Goal: Task Accomplishment & Management: Use online tool/utility

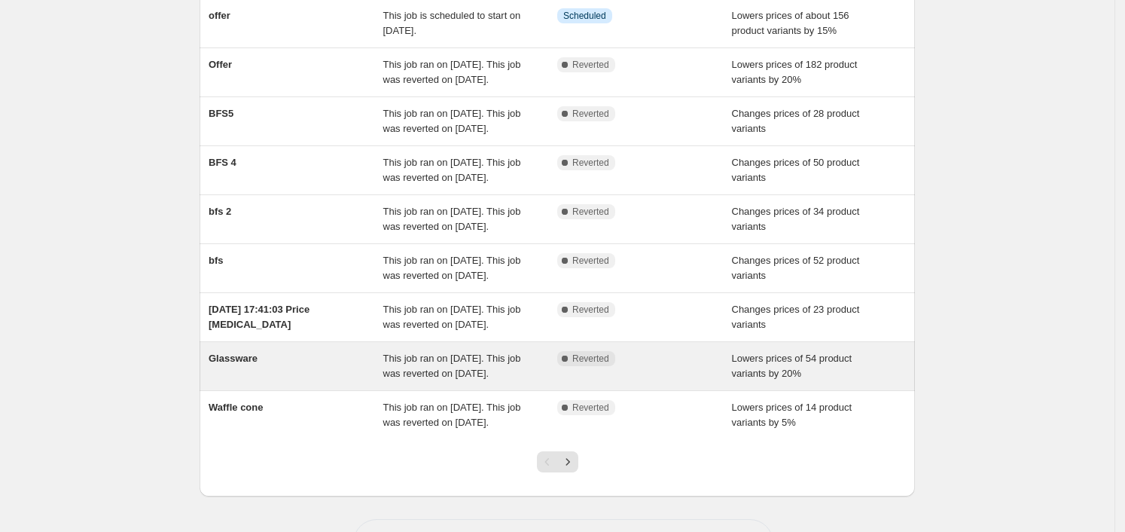
scroll to position [188, 0]
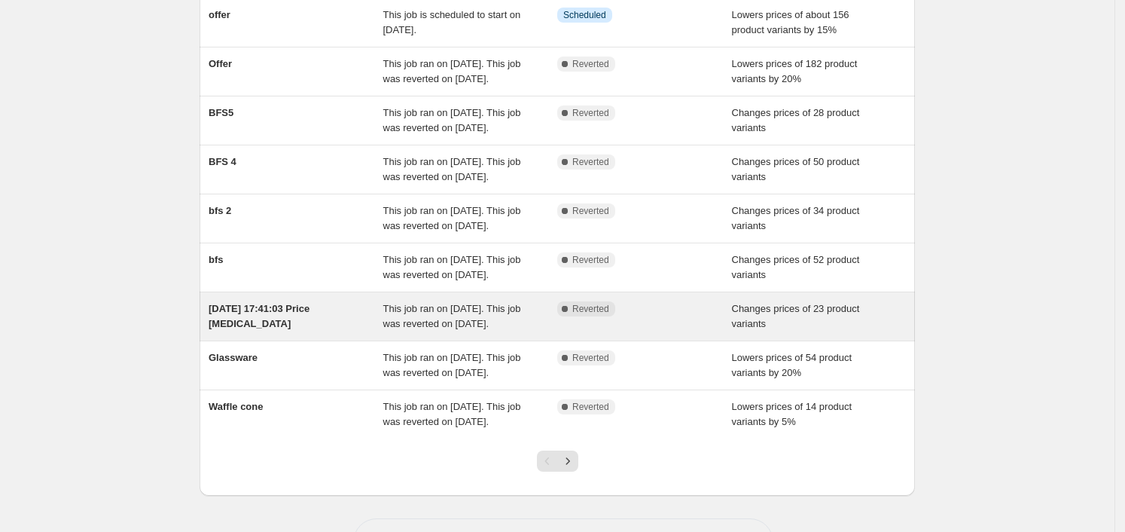
click at [366, 331] on div "[DATE] 17:41:03 Price [MEDICAL_DATA]" at bounding box center [296, 316] width 175 height 30
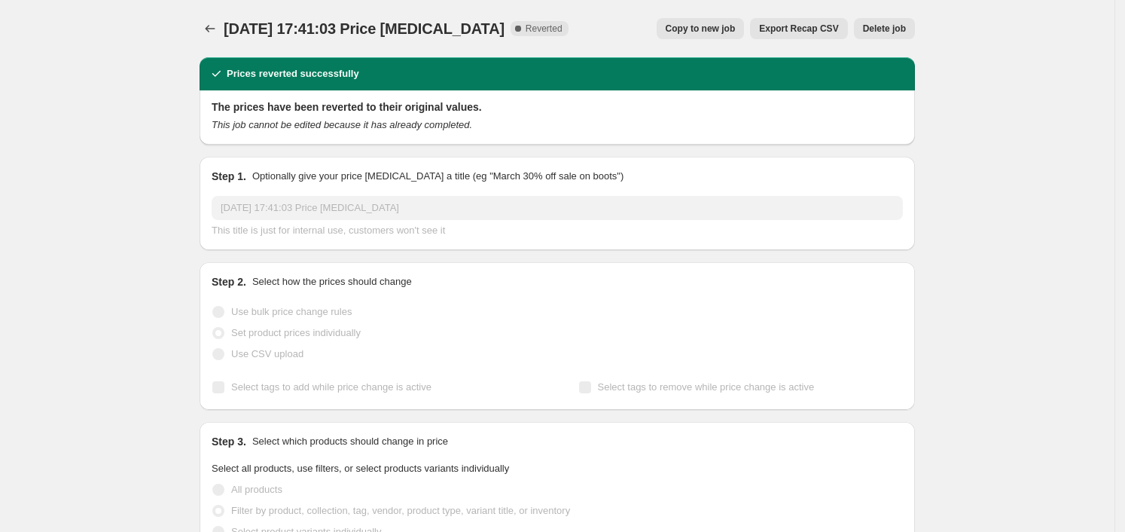
click at [713, 30] on span "Copy to new job" at bounding box center [701, 29] width 70 height 12
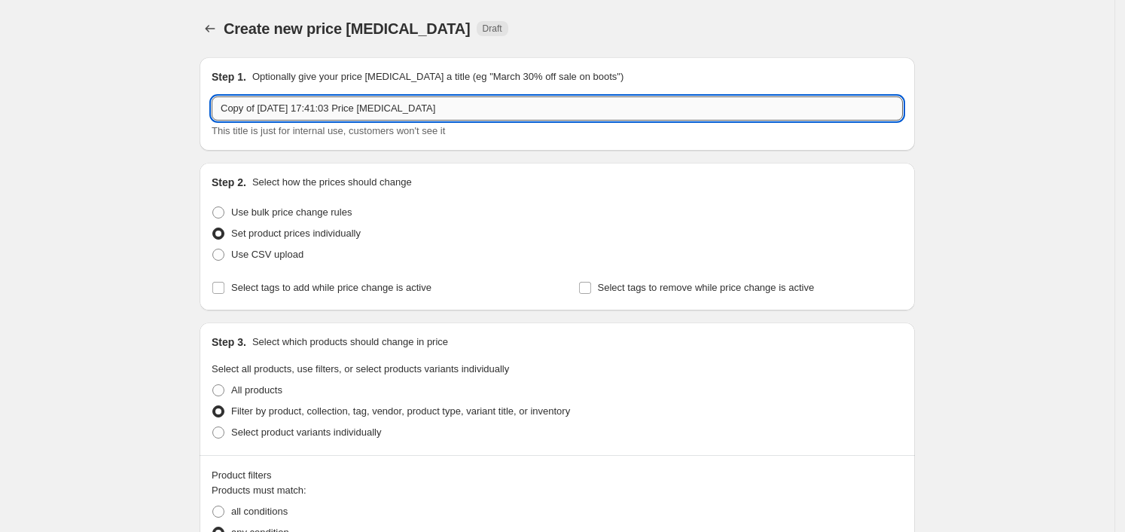
click at [441, 117] on input "Copy of [DATE] 17:41:03 Price [MEDICAL_DATA]" at bounding box center [557, 108] width 691 height 24
type input "BFS 1"
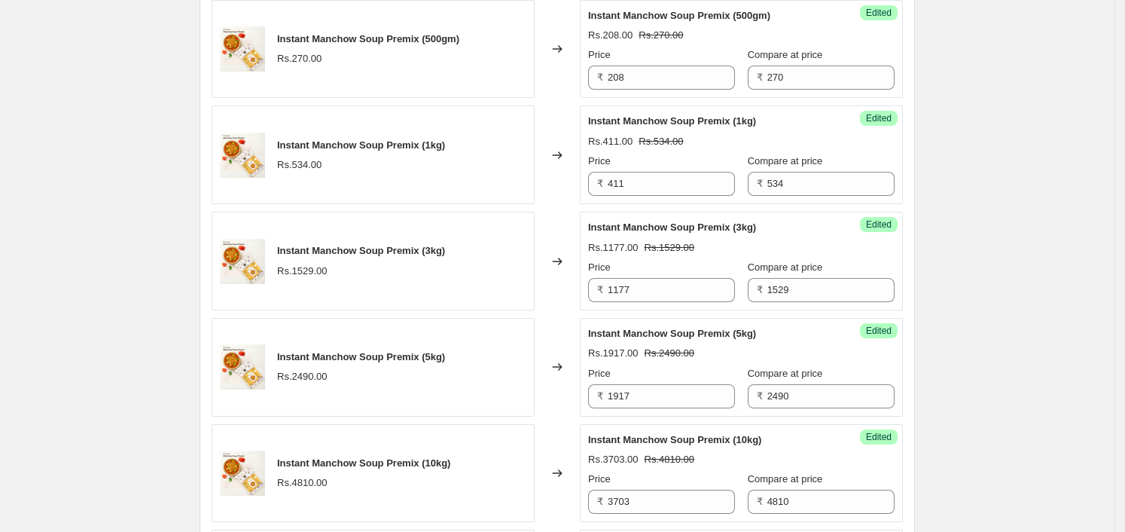
scroll to position [2748, 0]
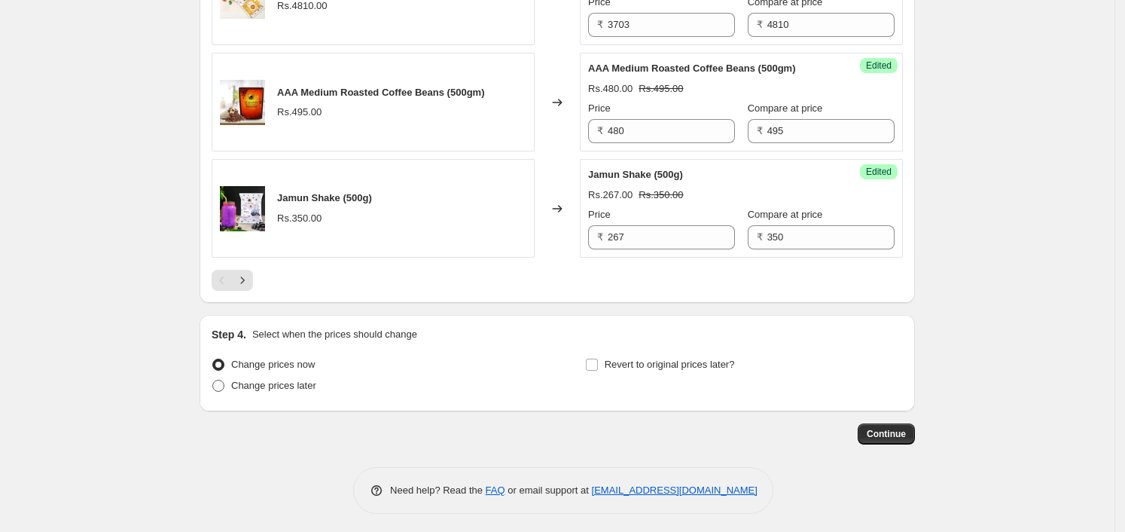
click at [305, 379] on span "Change prices later" at bounding box center [273, 384] width 85 height 11
click at [213, 379] on input "Change prices later" at bounding box center [212, 379] width 1 height 1
radio input "true"
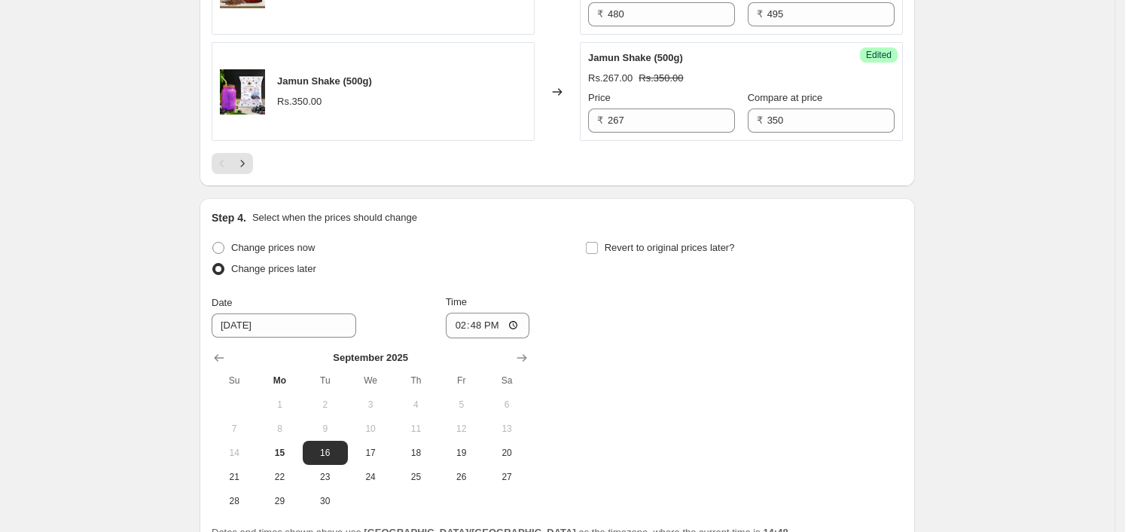
scroll to position [2865, 0]
click at [519, 320] on input "14:48" at bounding box center [488, 325] width 84 height 26
type input "00:00"
click at [704, 388] on div "Change prices now Change prices later Date [DATE] Time 00:00 [DATE] Su Mo Tu We…" at bounding box center [557, 374] width 691 height 276
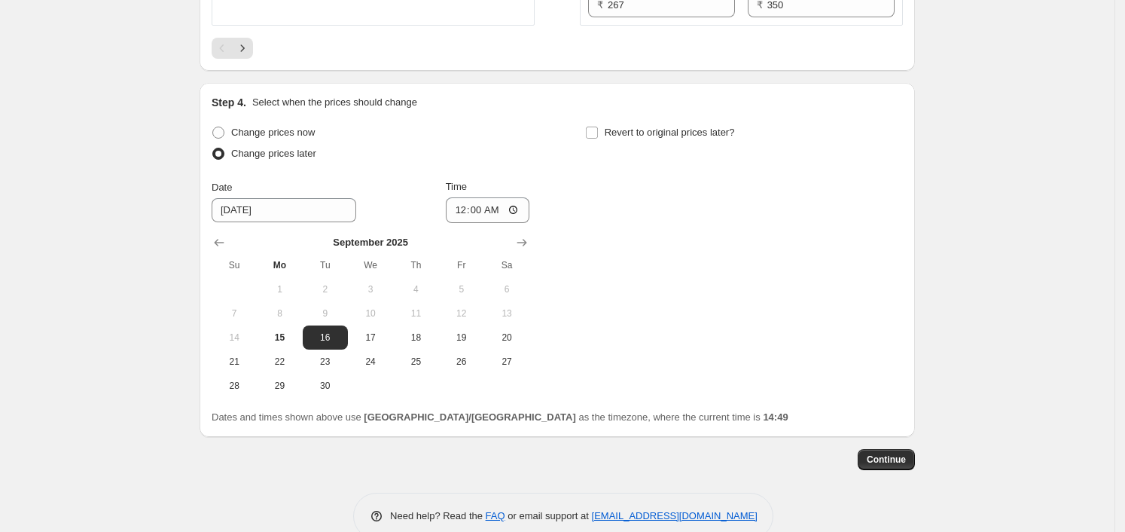
scroll to position [3005, 0]
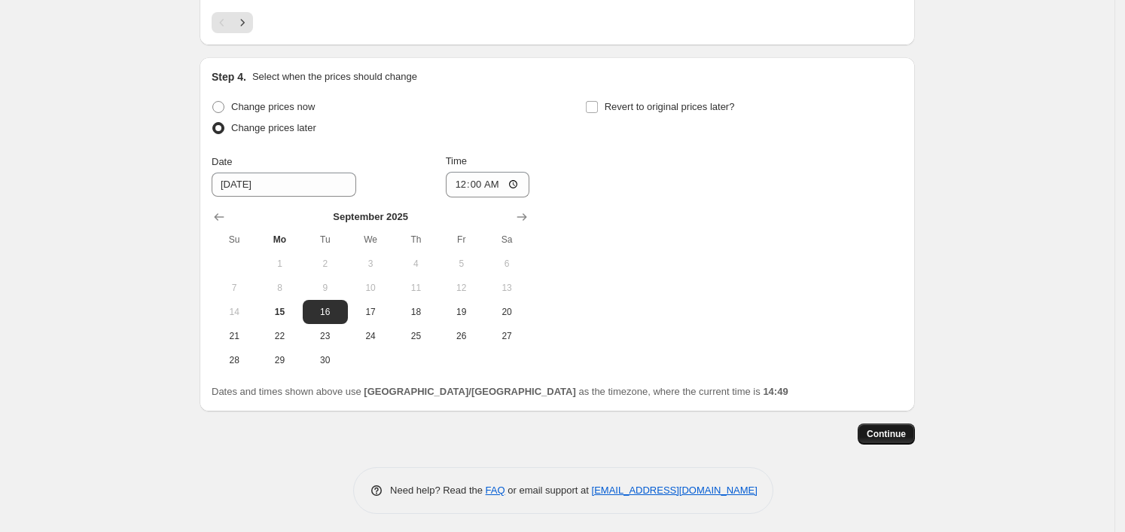
click at [894, 423] on button "Continue" at bounding box center [886, 433] width 57 height 21
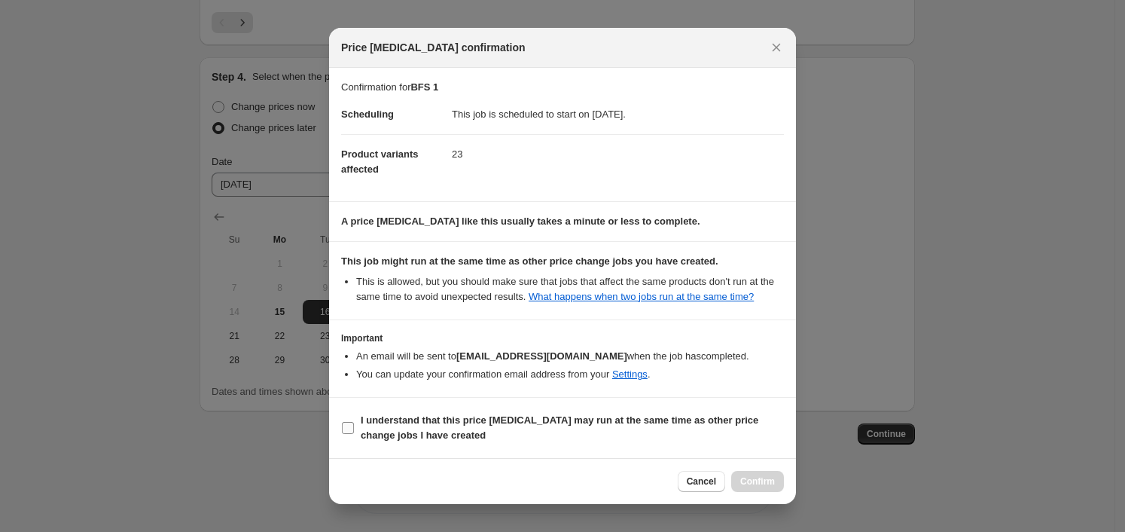
click at [391, 419] on b "I understand that this price [MEDICAL_DATA] may run at the same time as other p…" at bounding box center [560, 427] width 398 height 26
click at [354, 422] on input "I understand that this price [MEDICAL_DATA] may run at the same time as other p…" at bounding box center [348, 428] width 12 height 12
checkbox input "true"
click at [754, 483] on span "Confirm" at bounding box center [757, 481] width 35 height 12
type input "BFS 1"
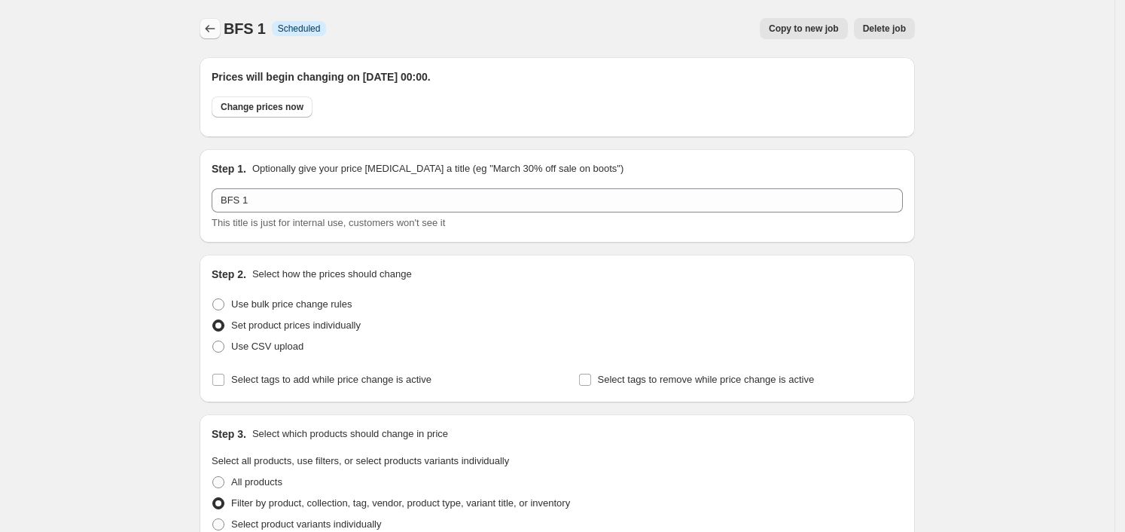
click at [218, 35] on icon "Price change jobs" at bounding box center [210, 28] width 15 height 15
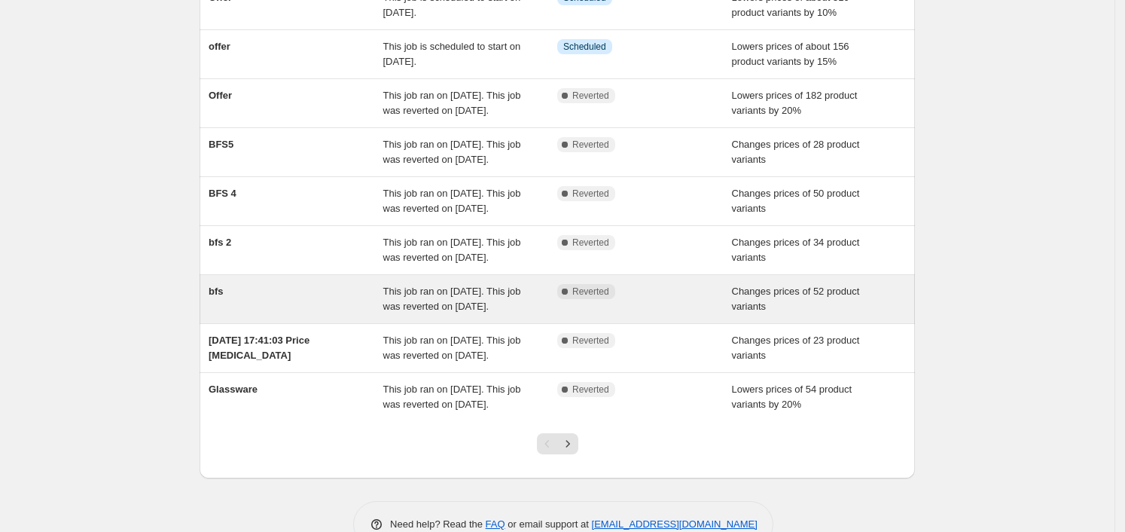
scroll to position [207, 0]
click at [255, 312] on div "bfs" at bounding box center [296, 297] width 175 height 30
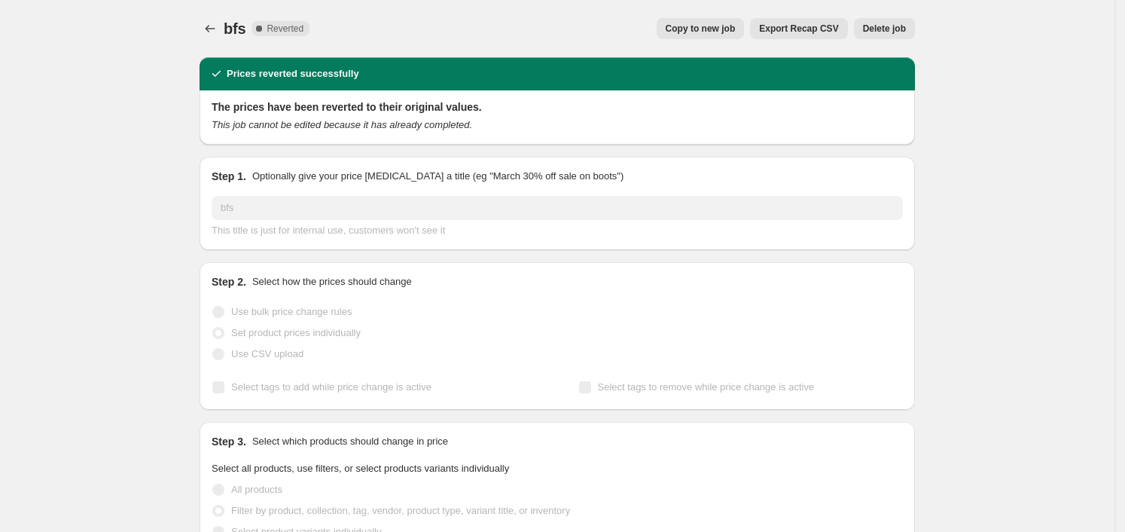
click at [701, 20] on button "Copy to new job" at bounding box center [701, 28] width 88 height 21
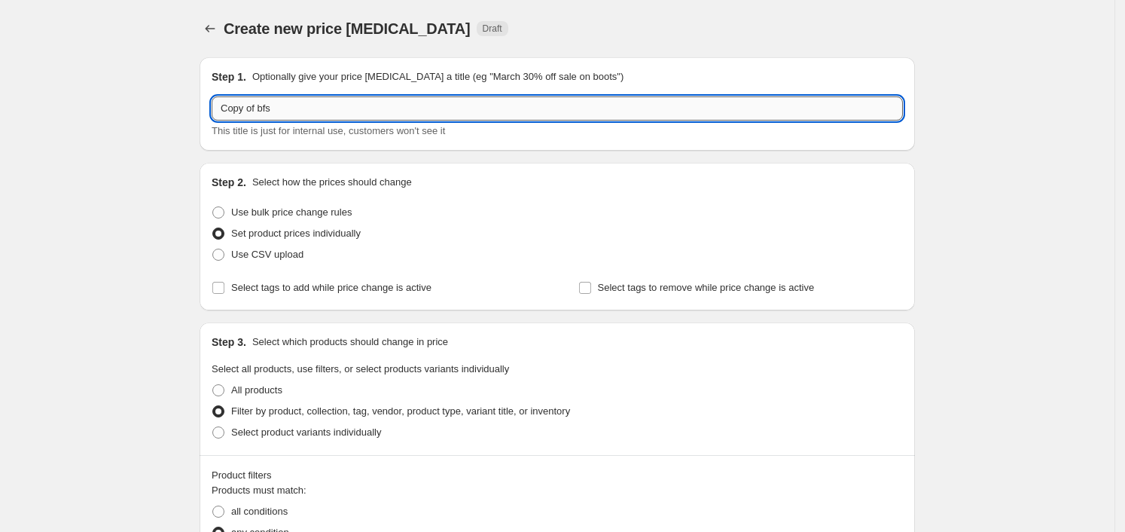
click at [367, 114] on input "Copy of bfs" at bounding box center [557, 108] width 691 height 24
type input "BFS 2"
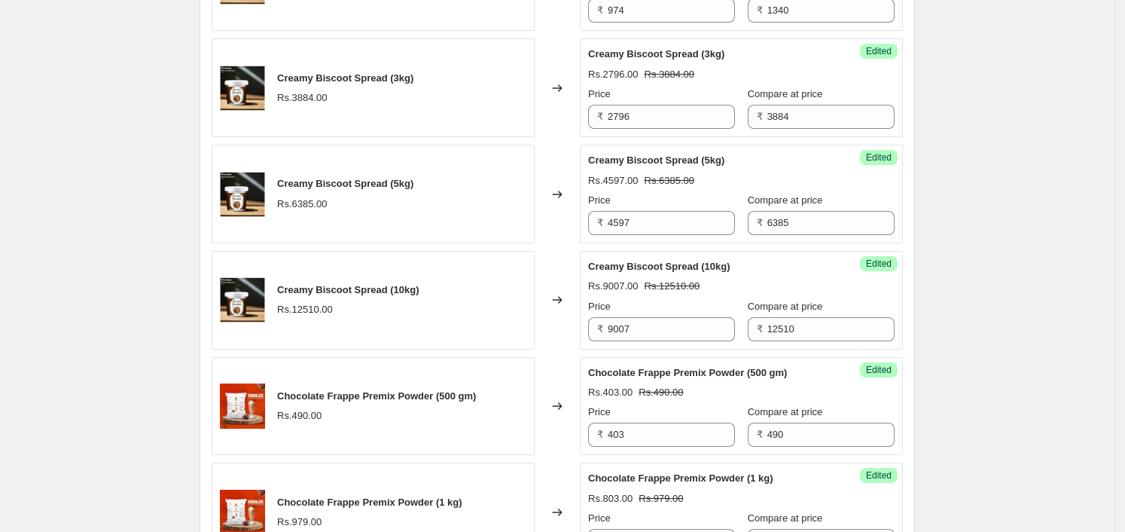
scroll to position [2896, 0]
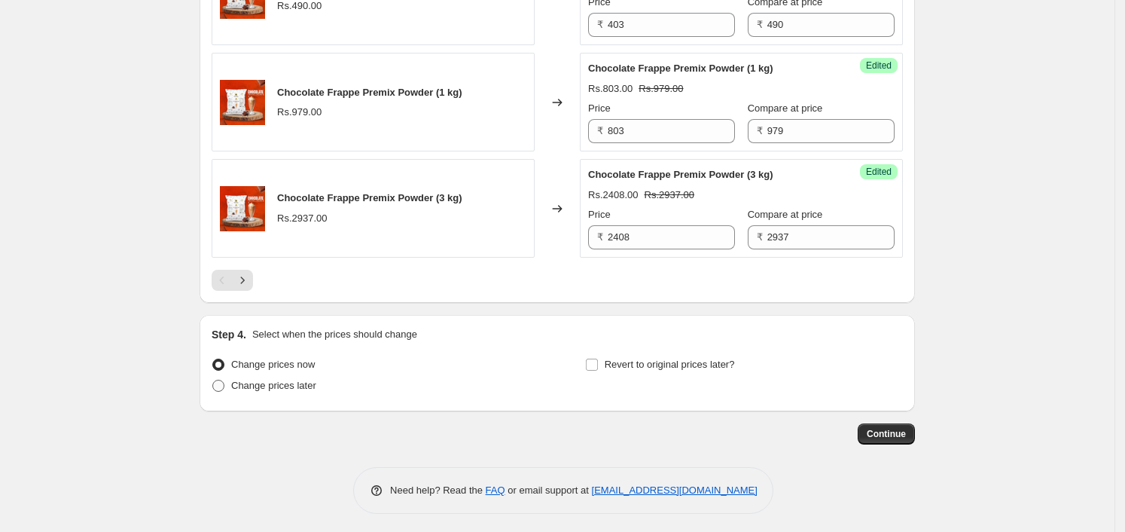
click at [251, 375] on label "Change prices later" at bounding box center [264, 385] width 105 height 21
click at [213, 379] on input "Change prices later" at bounding box center [212, 379] width 1 height 1
radio input "true"
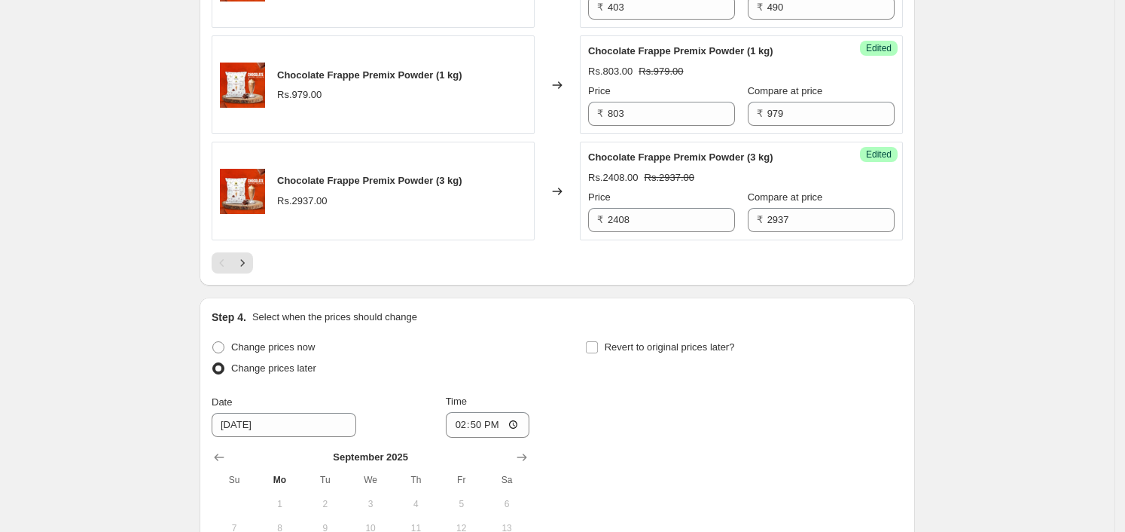
scroll to position [3153, 0]
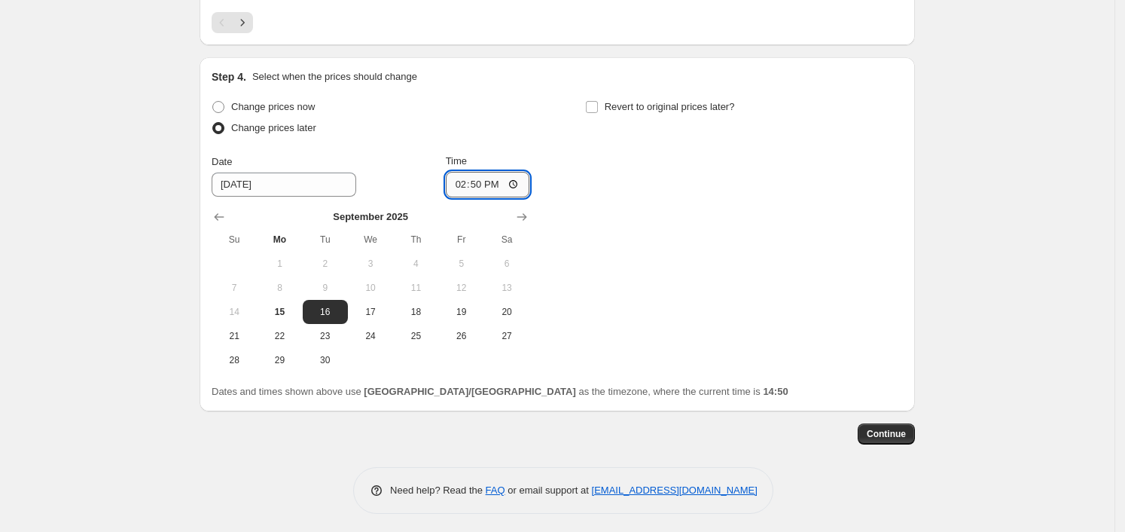
click at [519, 181] on input "14:50" at bounding box center [488, 185] width 84 height 26
type input "00:00"
click at [685, 242] on div "Change prices now Change prices later Date [DATE] Time 00:00 [DATE] Su Mo Tu We…" at bounding box center [557, 234] width 691 height 276
click at [703, 101] on span "Revert to original prices later?" at bounding box center [670, 106] width 130 height 11
click at [598, 101] on input "Revert to original prices later?" at bounding box center [592, 107] width 12 height 12
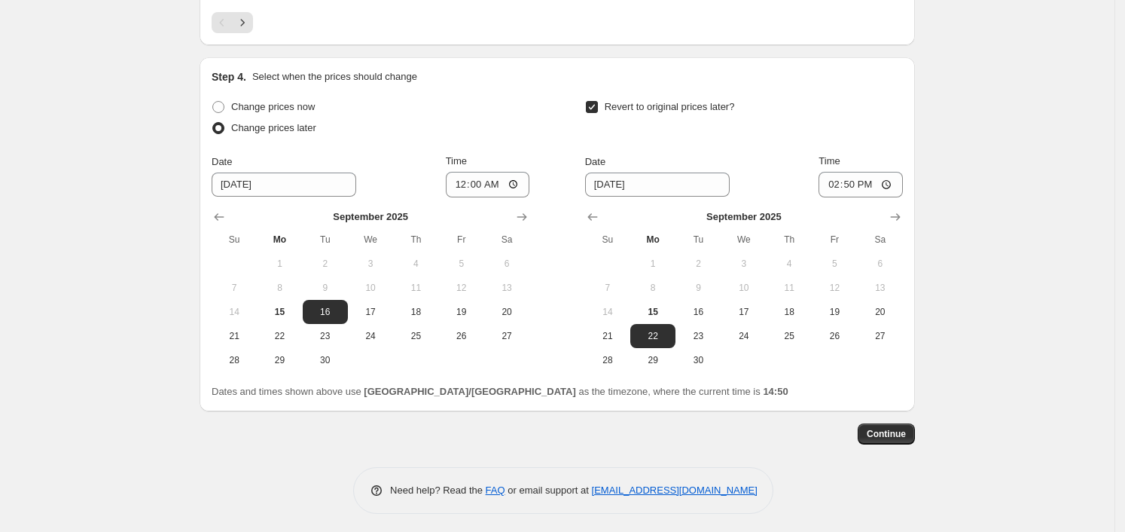
click at [676, 101] on span "Revert to original prices later?" at bounding box center [670, 106] width 130 height 11
click at [598, 101] on input "Revert to original prices later?" at bounding box center [592, 107] width 12 height 12
checkbox input "false"
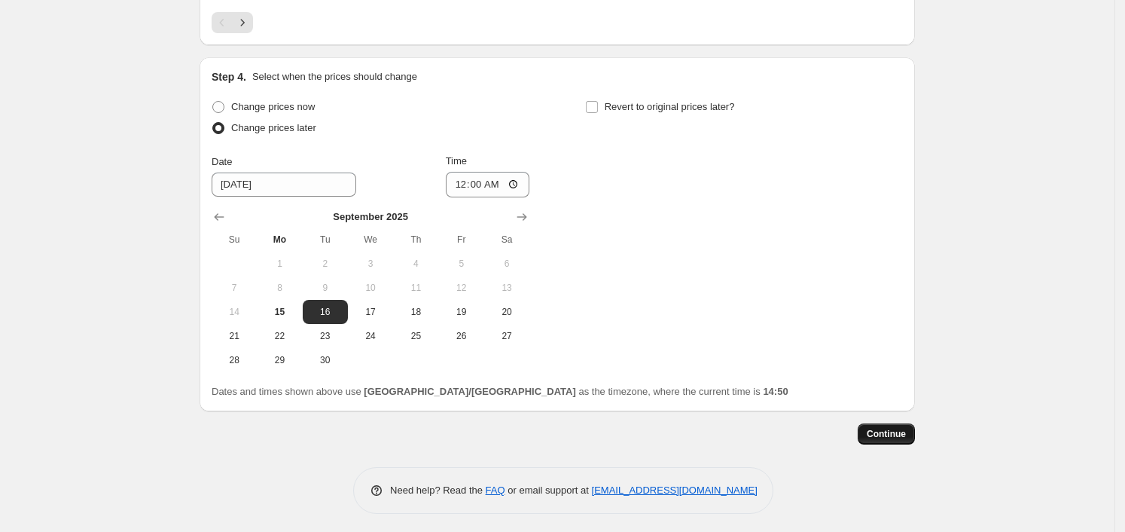
click at [891, 431] on span "Continue" at bounding box center [886, 434] width 39 height 12
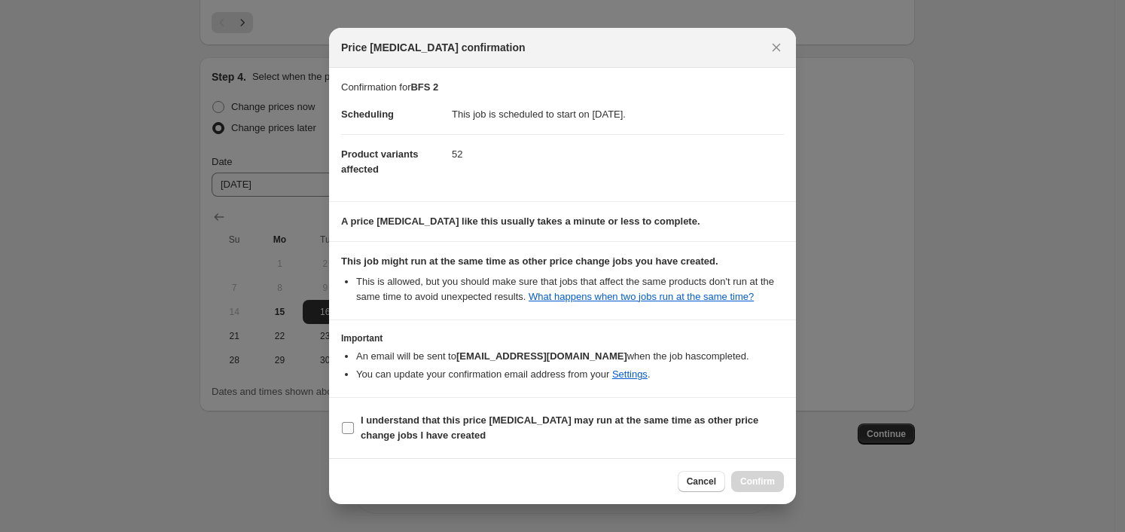
click at [452, 419] on b "I understand that this price [MEDICAL_DATA] may run at the same time as other p…" at bounding box center [560, 427] width 398 height 26
click at [354, 422] on input "I understand that this price [MEDICAL_DATA] may run at the same time as other p…" at bounding box center [348, 428] width 12 height 12
checkbox input "true"
click at [761, 482] on span "Confirm" at bounding box center [757, 481] width 35 height 12
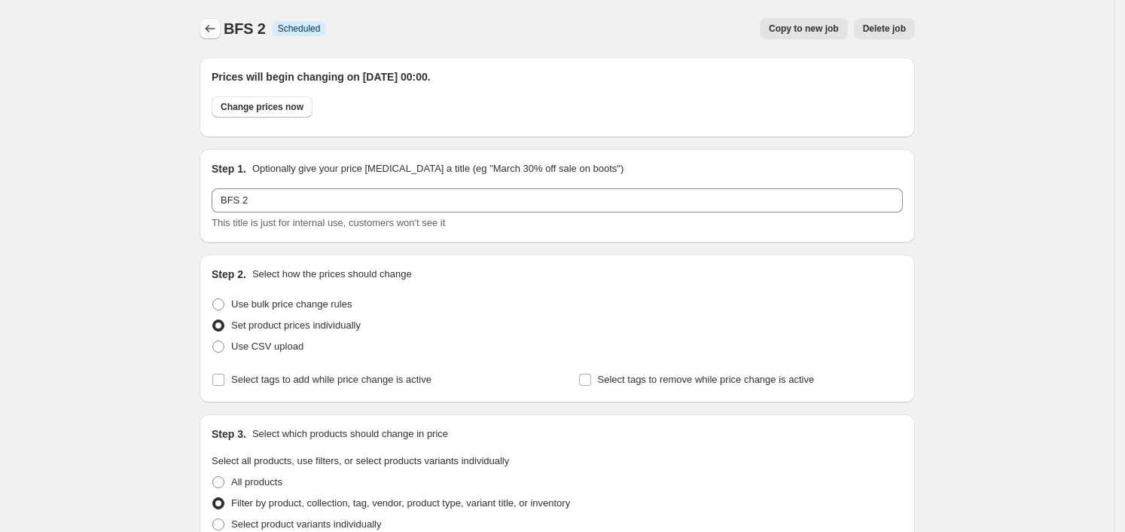
click at [217, 36] on button "Price change jobs" at bounding box center [210, 28] width 21 height 21
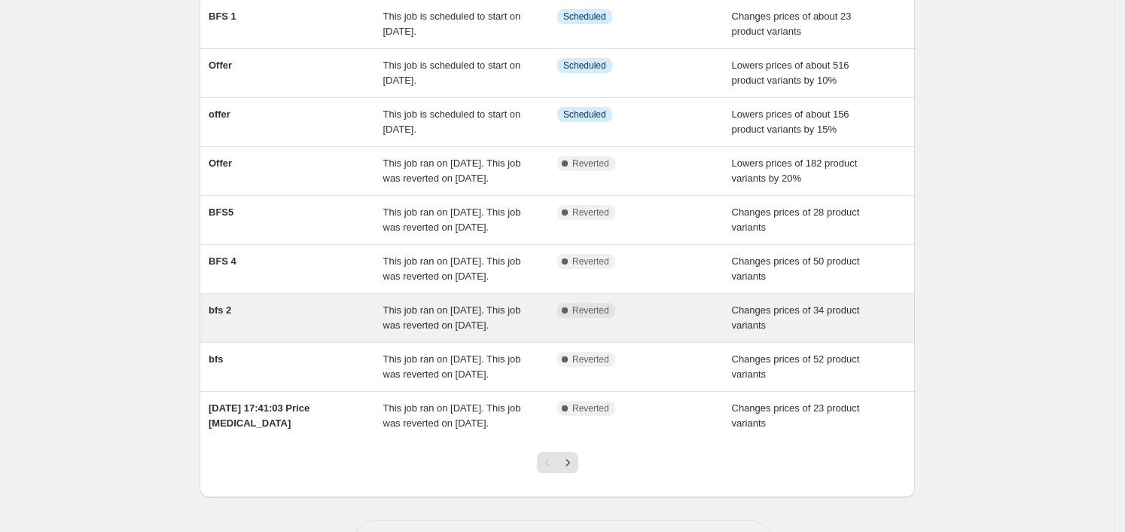
scroll to position [188, 0]
click at [454, 329] on span "This job ran on [DATE]. This job was reverted on [DATE]." at bounding box center [452, 316] width 138 height 26
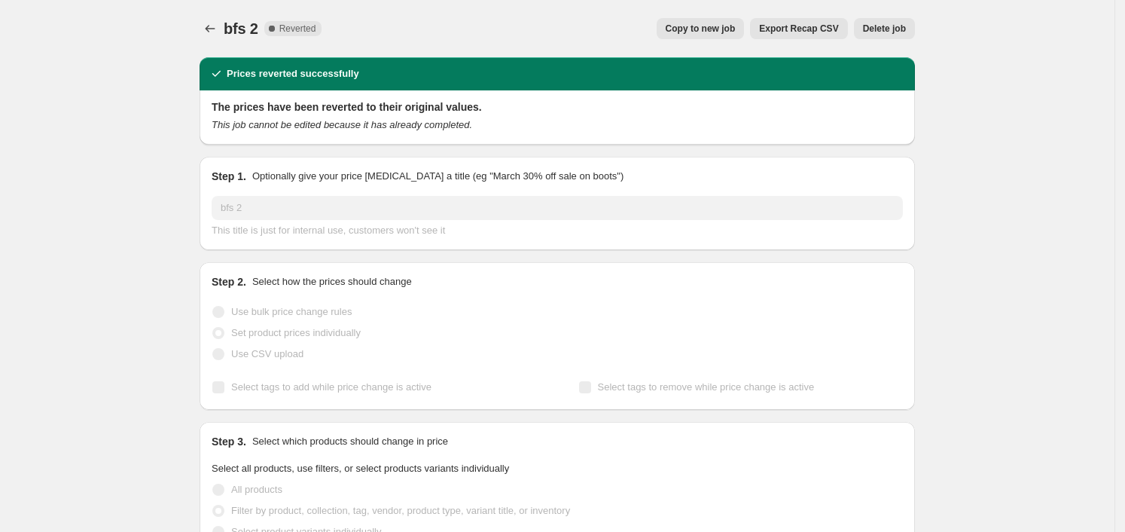
click at [726, 23] on span "Copy to new job" at bounding box center [701, 29] width 70 height 12
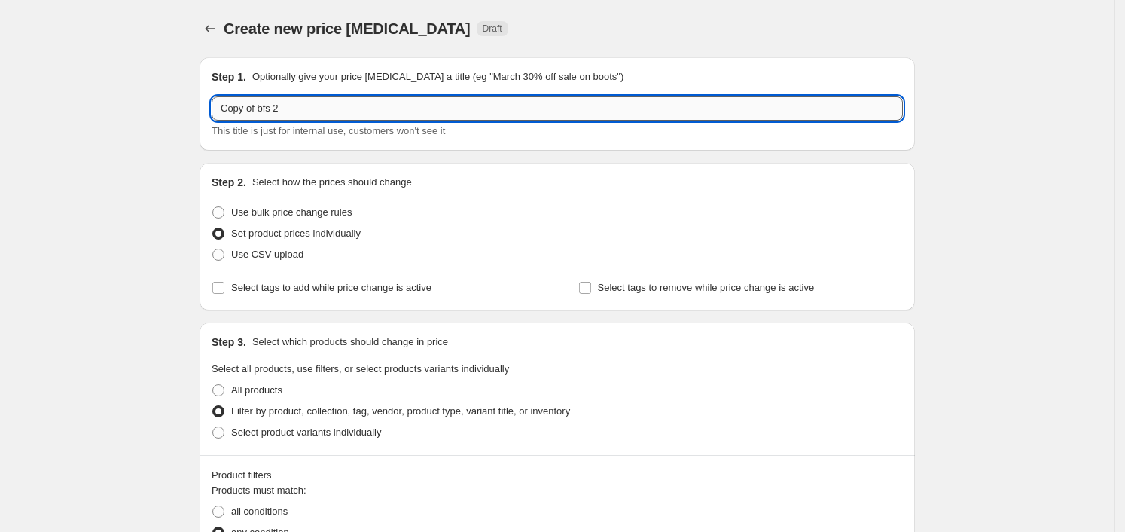
click at [293, 108] on input "Copy of bfs 2" at bounding box center [557, 108] width 691 height 24
type input "BFS 3"
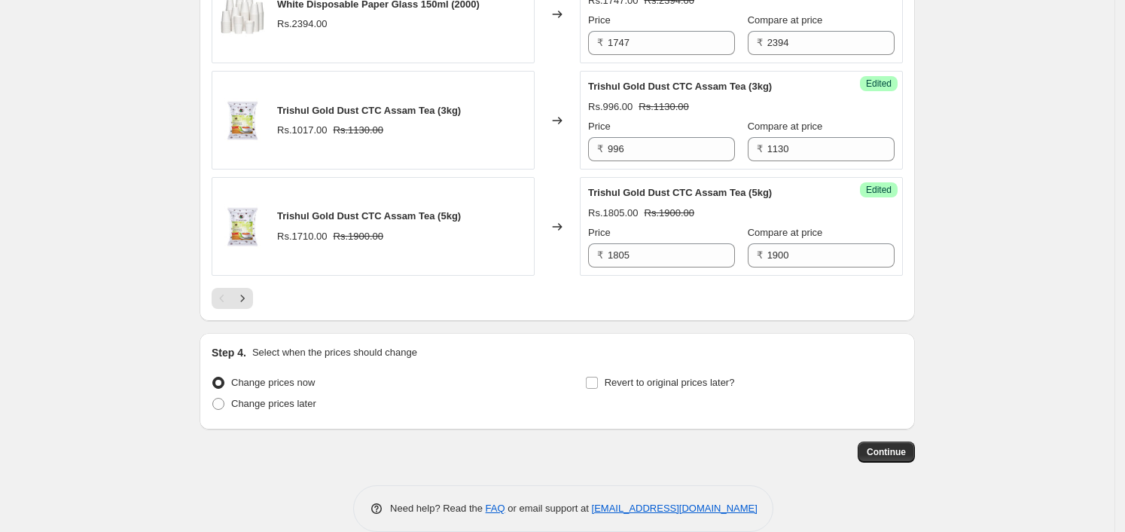
scroll to position [2790, 0]
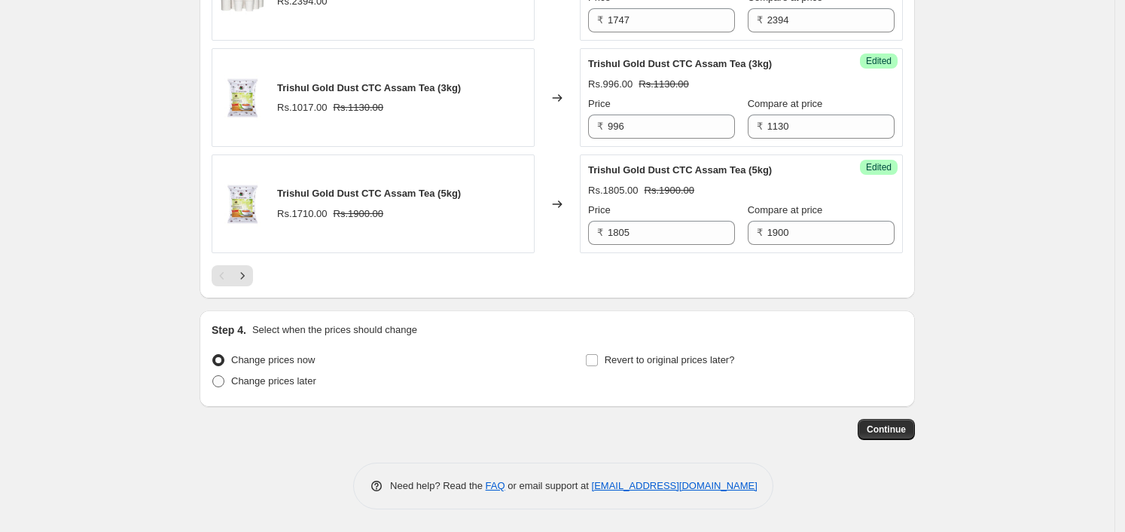
click at [312, 378] on span "Change prices later" at bounding box center [273, 380] width 85 height 11
click at [213, 376] on input "Change prices later" at bounding box center [212, 375] width 1 height 1
radio input "true"
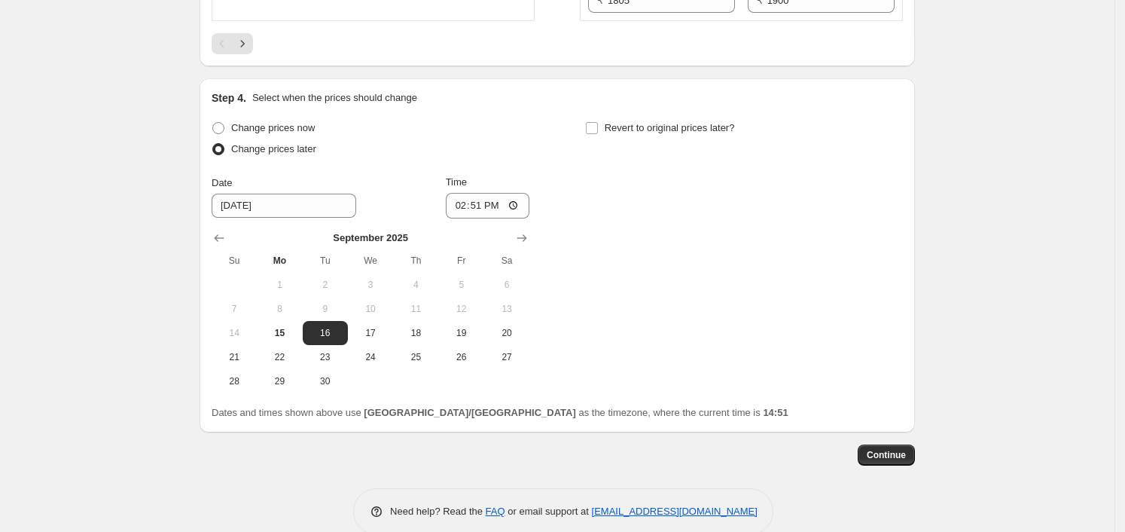
scroll to position [3048, 0]
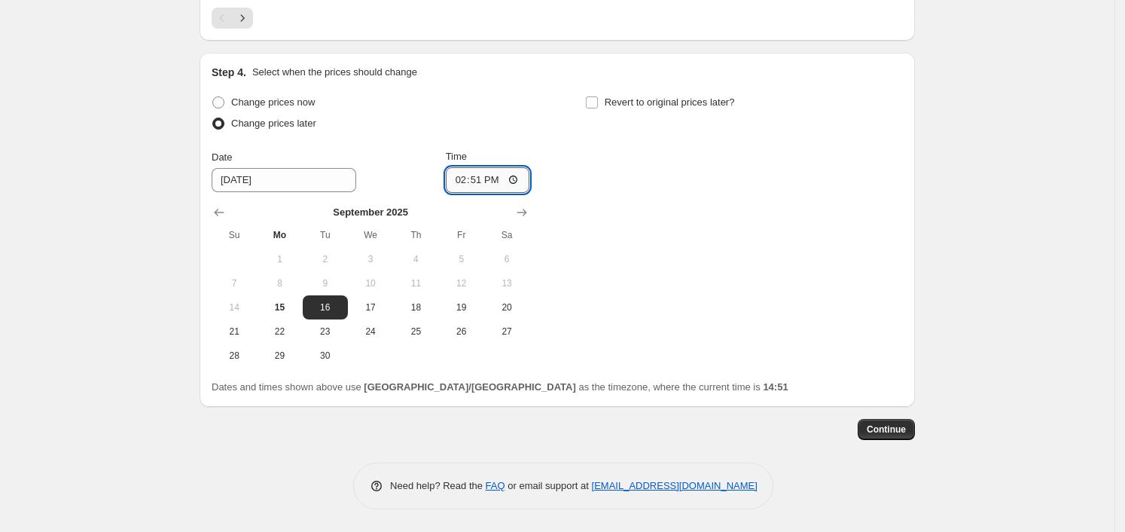
click at [523, 191] on input "14:51" at bounding box center [488, 180] width 84 height 26
click at [521, 183] on input "14:51" at bounding box center [488, 180] width 84 height 26
type input "00:00"
click at [611, 289] on div "Change prices now Change prices later Date [DATE] Time 00:00 [DATE] Su Mo Tu We…" at bounding box center [557, 230] width 691 height 276
click at [889, 431] on span "Continue" at bounding box center [886, 429] width 39 height 12
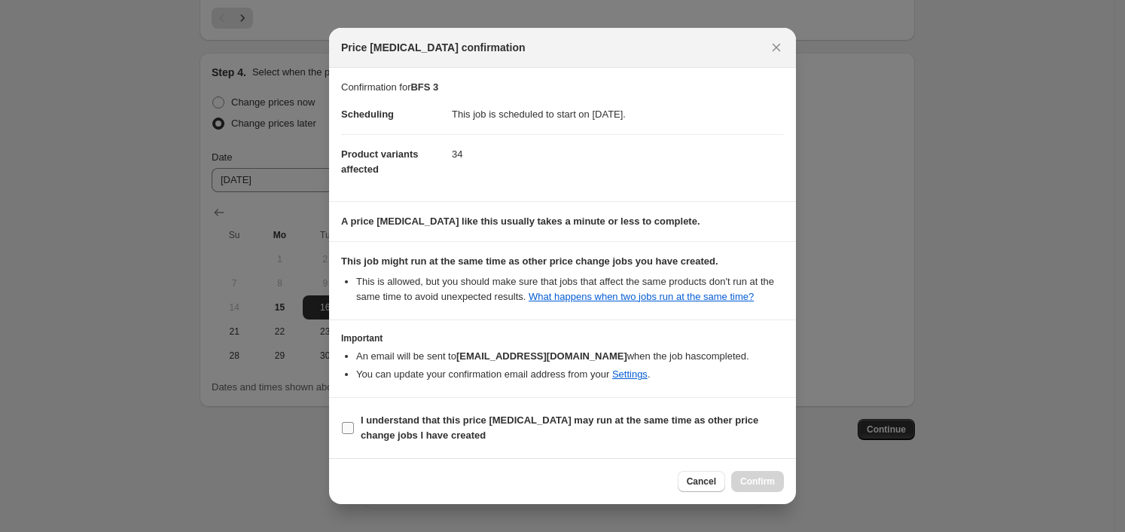
click at [689, 426] on span "I understand that this price [MEDICAL_DATA] may run at the same time as other p…" at bounding box center [572, 428] width 423 height 30
click at [354, 426] on input "I understand that this price [MEDICAL_DATA] may run at the same time as other p…" at bounding box center [348, 428] width 12 height 12
checkbox input "true"
click at [752, 484] on span "Confirm" at bounding box center [757, 481] width 35 height 12
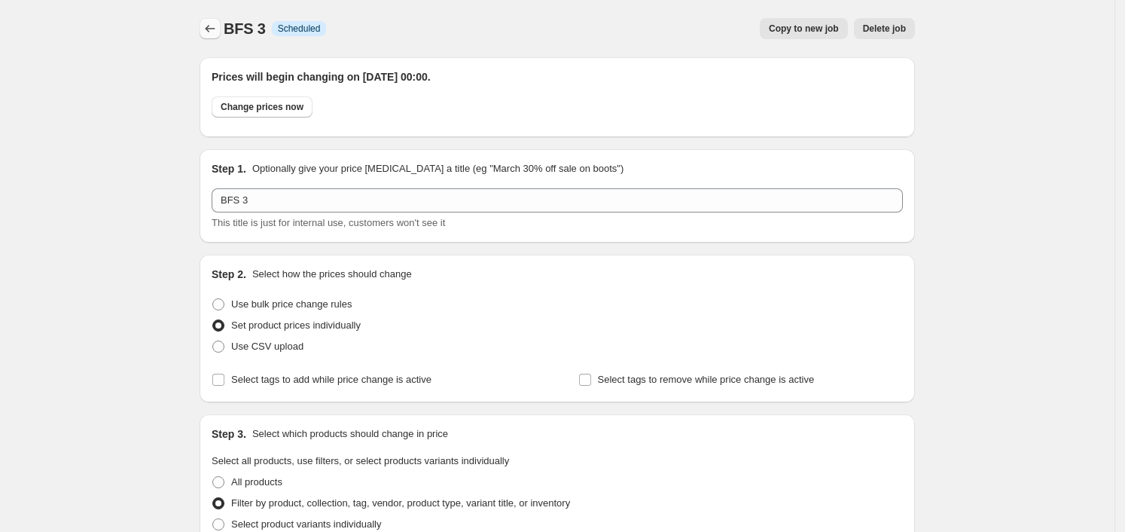
click at [218, 26] on icon "Price change jobs" at bounding box center [210, 28] width 15 height 15
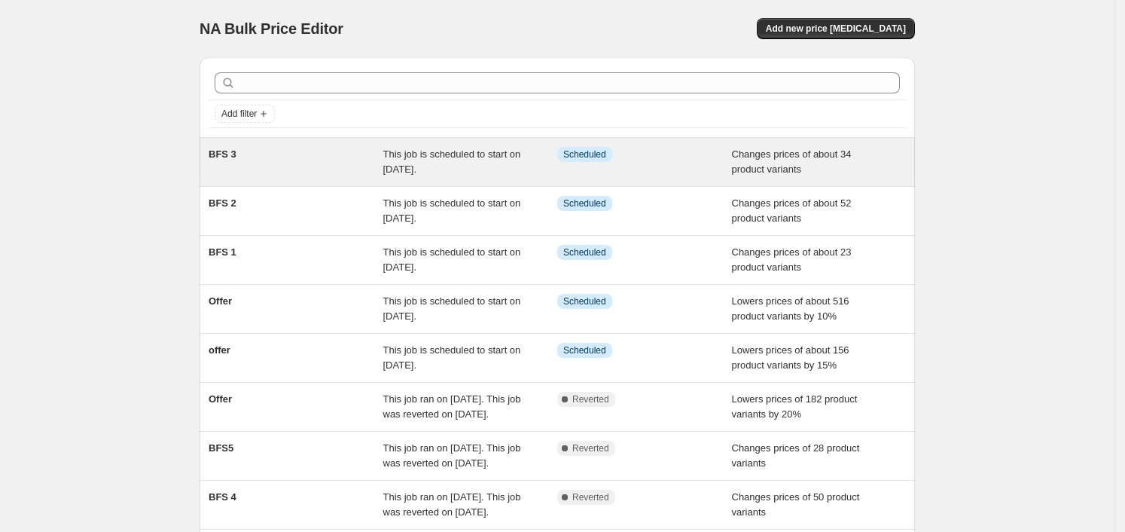
click at [527, 175] on div "This job is scheduled to start on [DATE]." at bounding box center [470, 162] width 175 height 30
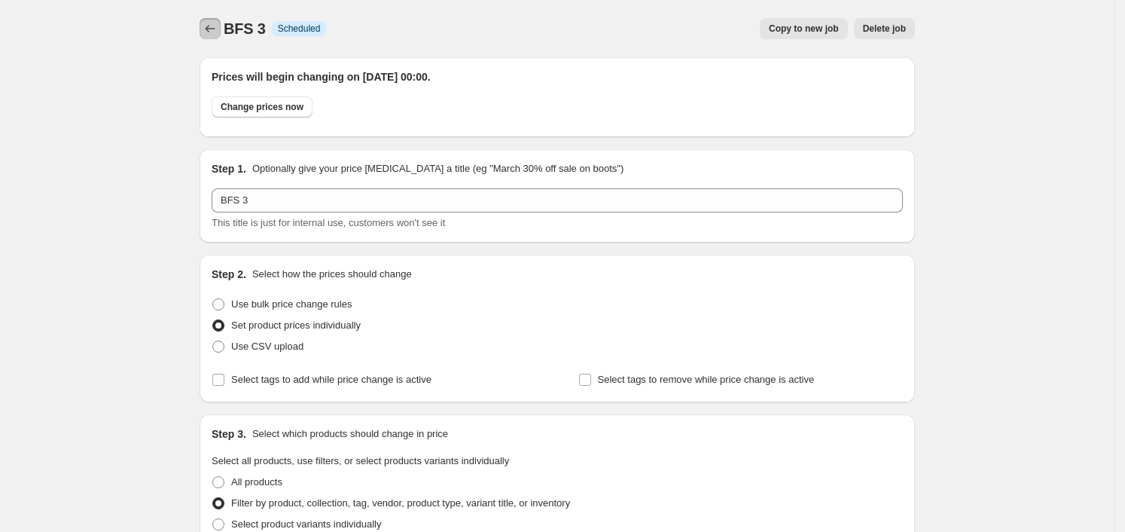
click at [211, 32] on icon "Price change jobs" at bounding box center [210, 28] width 15 height 15
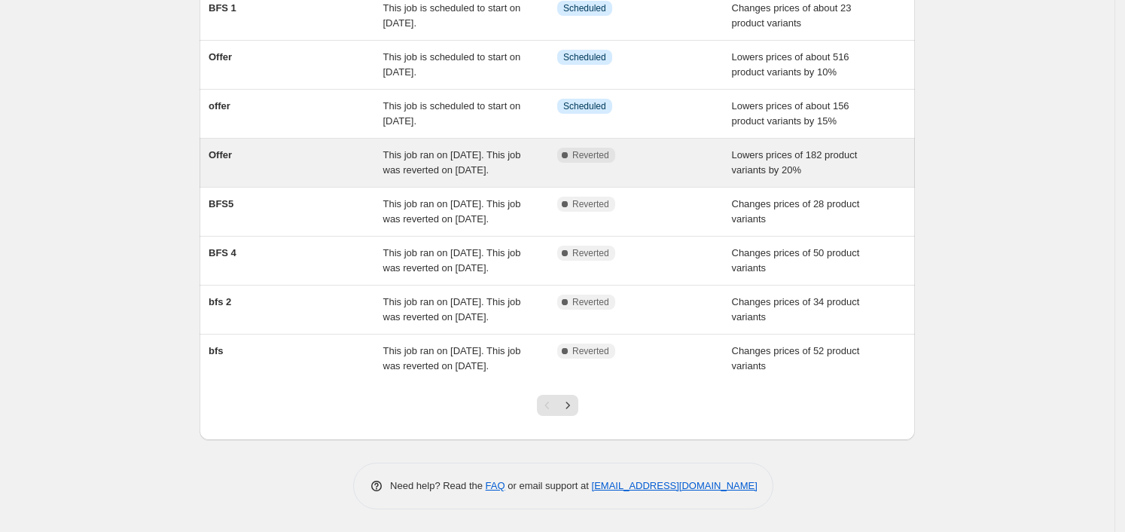
scroll to position [317, 0]
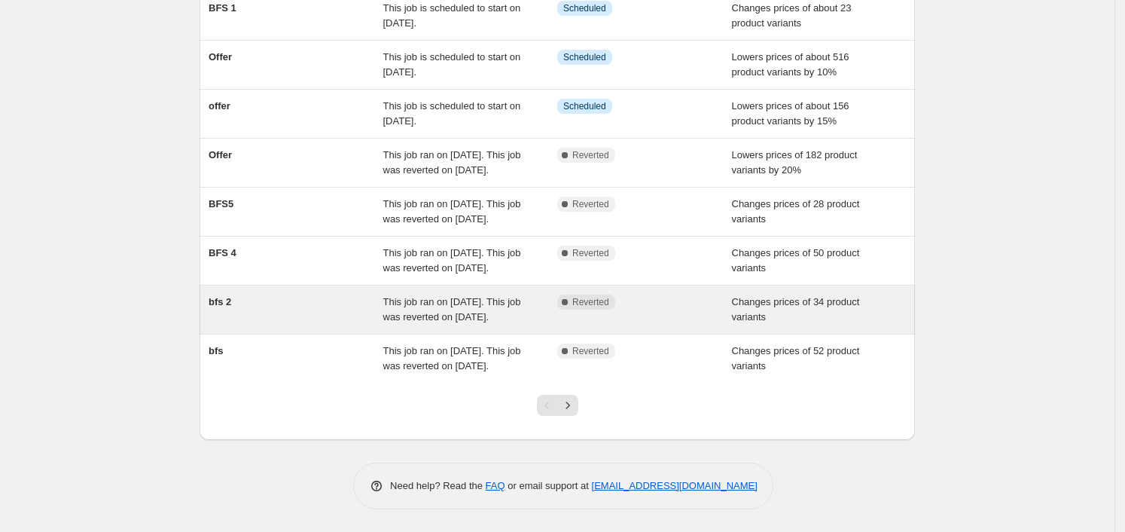
click at [321, 294] on div "bfs 2" at bounding box center [296, 309] width 175 height 30
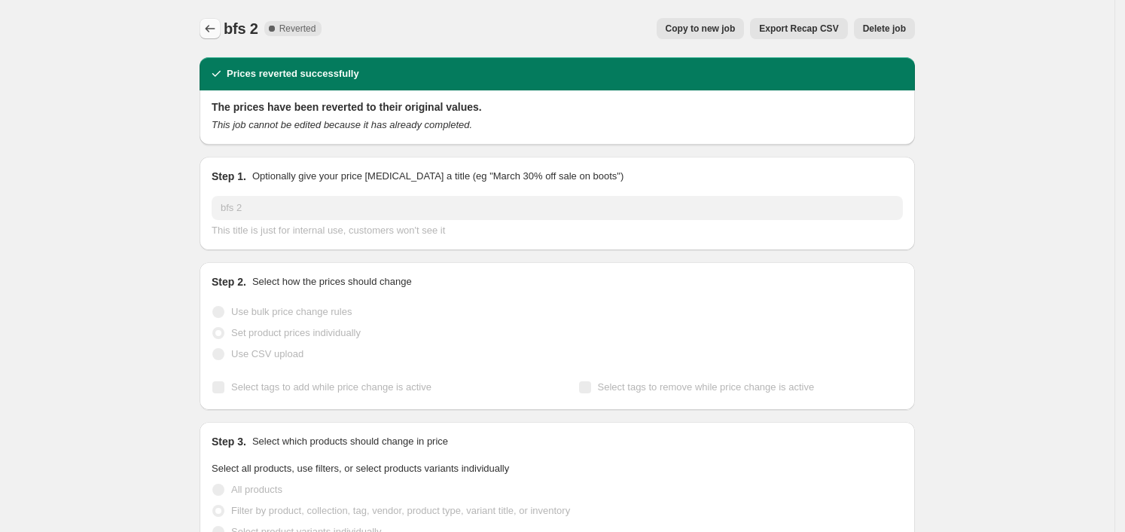
click at [211, 24] on icon "Price change jobs" at bounding box center [210, 28] width 15 height 15
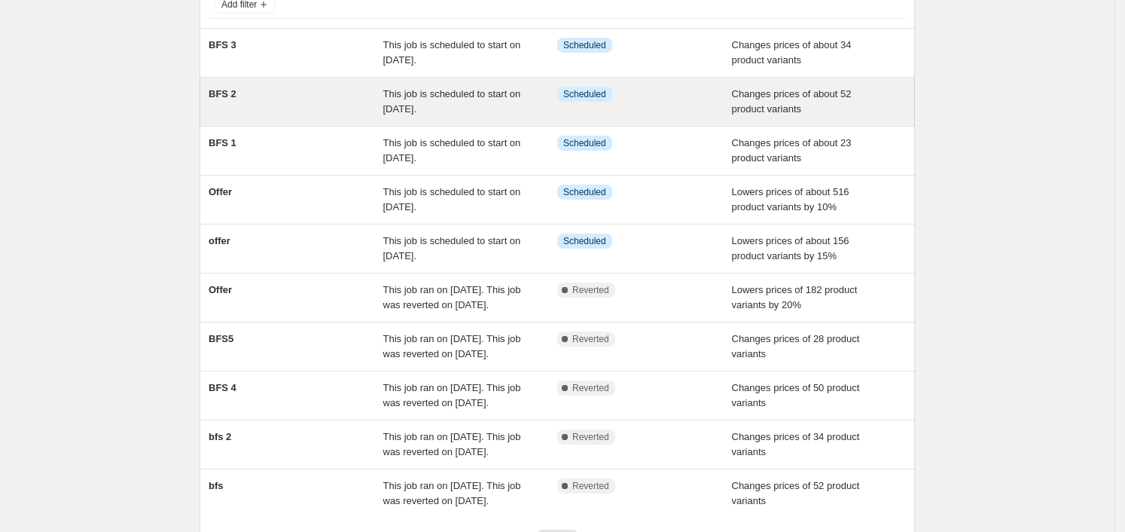
scroll to position [282, 0]
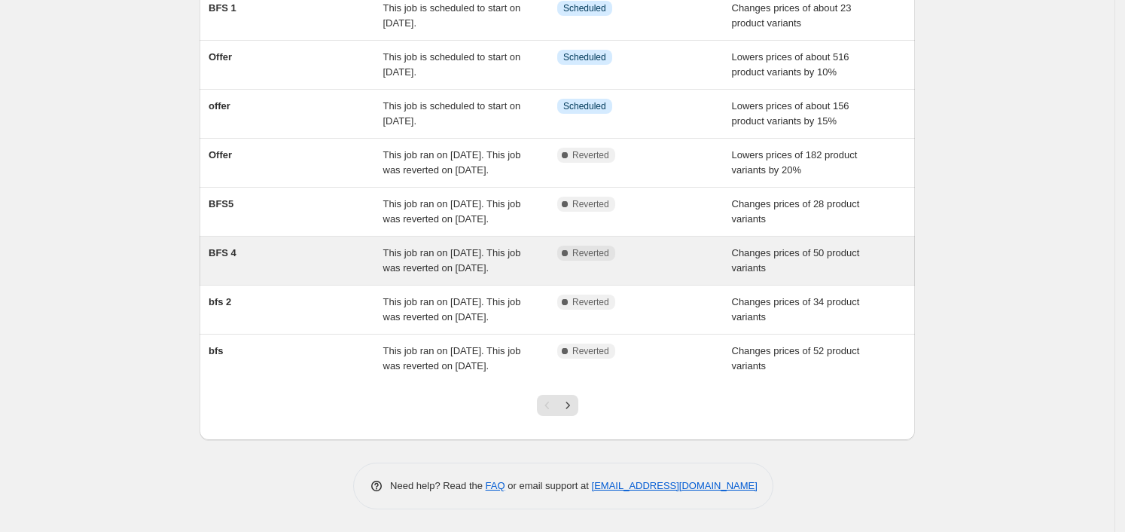
click at [221, 245] on div "BFS 4" at bounding box center [296, 260] width 175 height 30
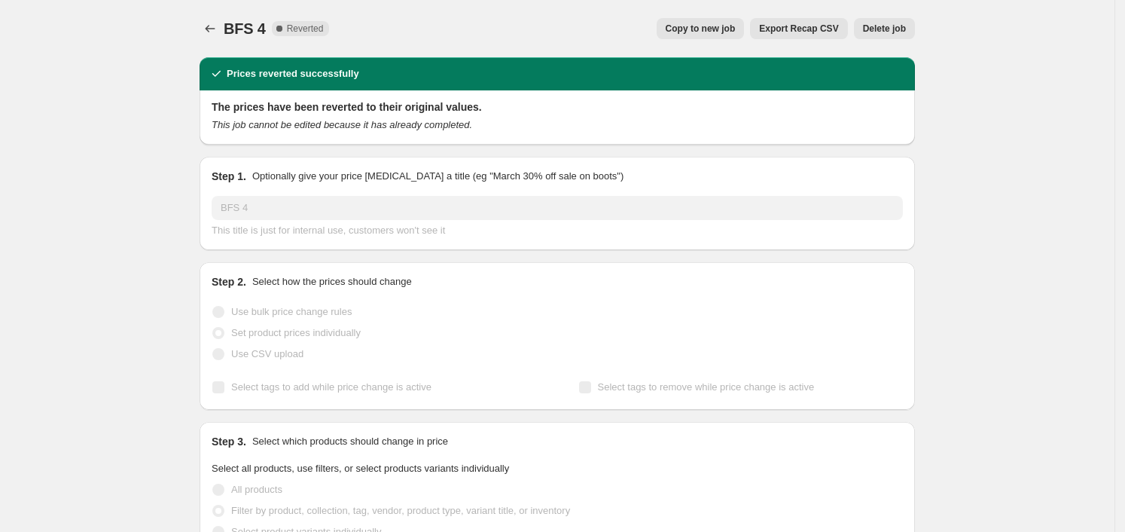
click at [720, 29] on span "Copy to new job" at bounding box center [701, 29] width 70 height 12
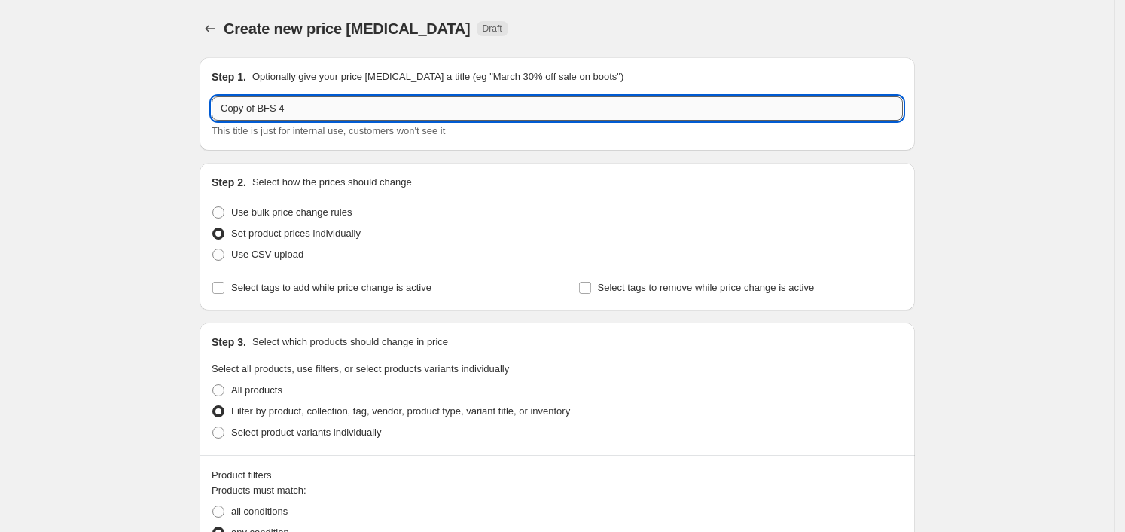
click at [372, 99] on input "Copy of BFS 4" at bounding box center [557, 108] width 691 height 24
click at [211, 32] on icon "Price change jobs" at bounding box center [210, 28] width 15 height 15
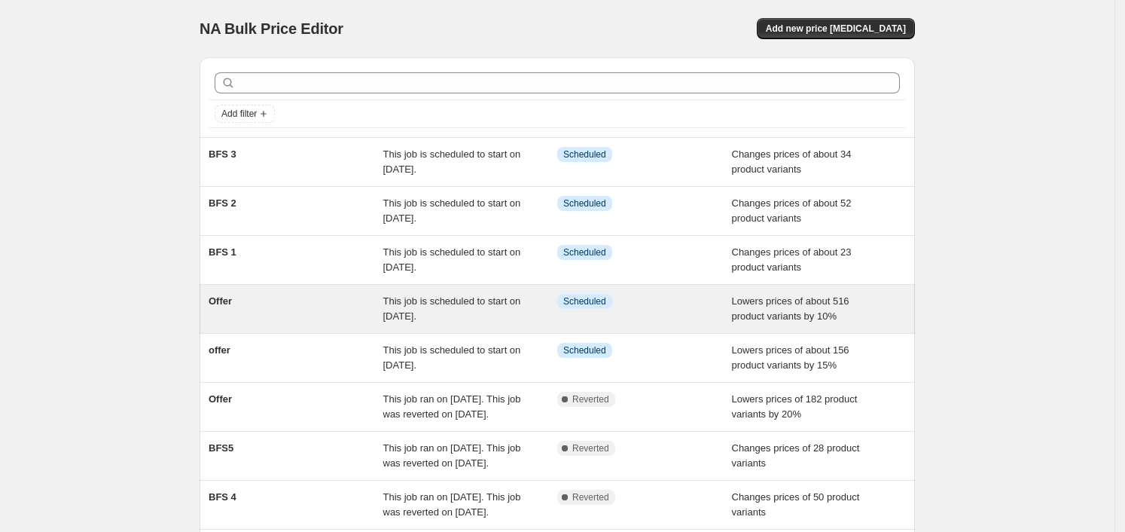
scroll to position [317, 0]
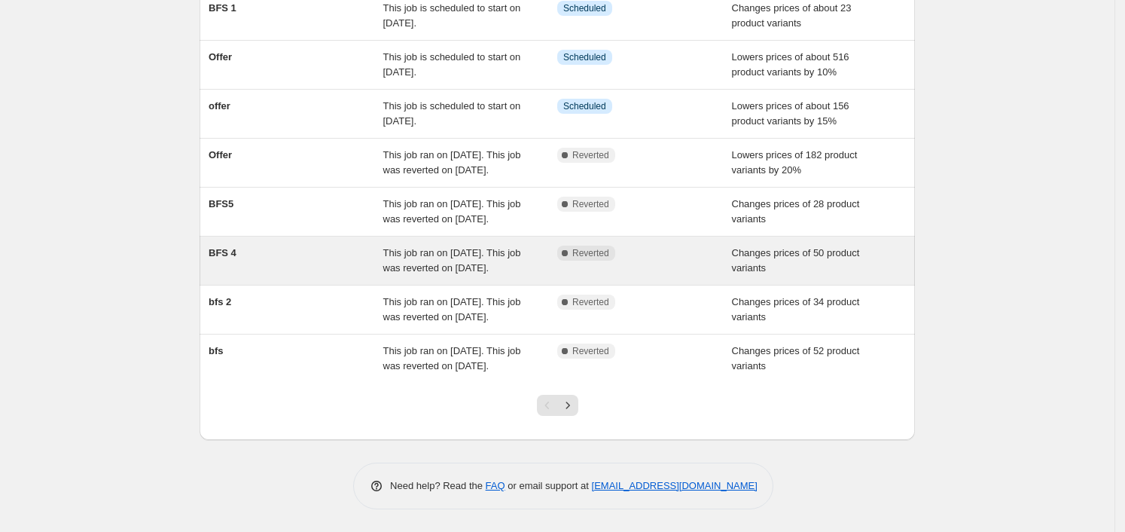
click at [274, 245] on div "BFS 4" at bounding box center [296, 260] width 175 height 30
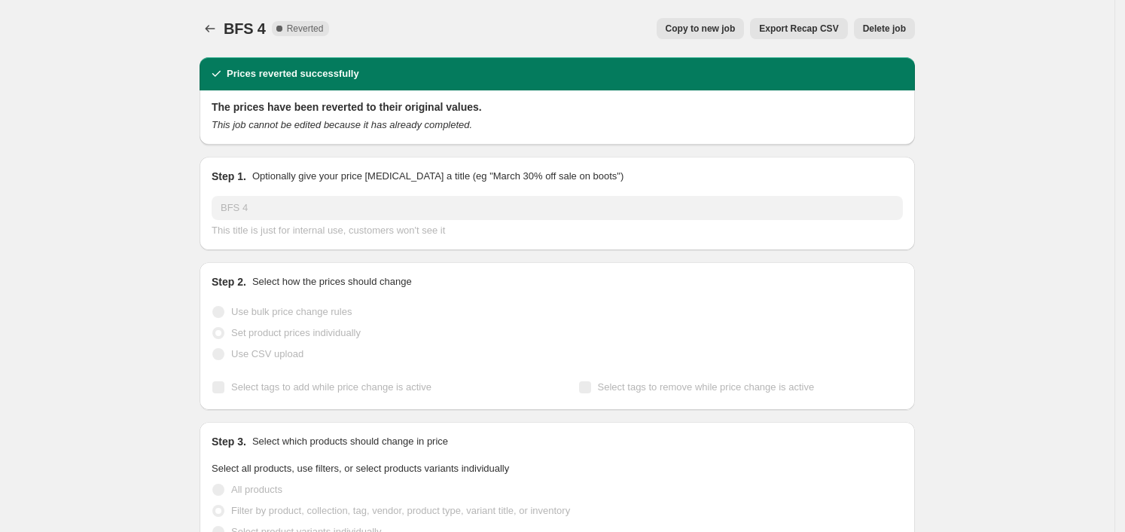
click at [709, 27] on span "Copy to new job" at bounding box center [701, 29] width 70 height 12
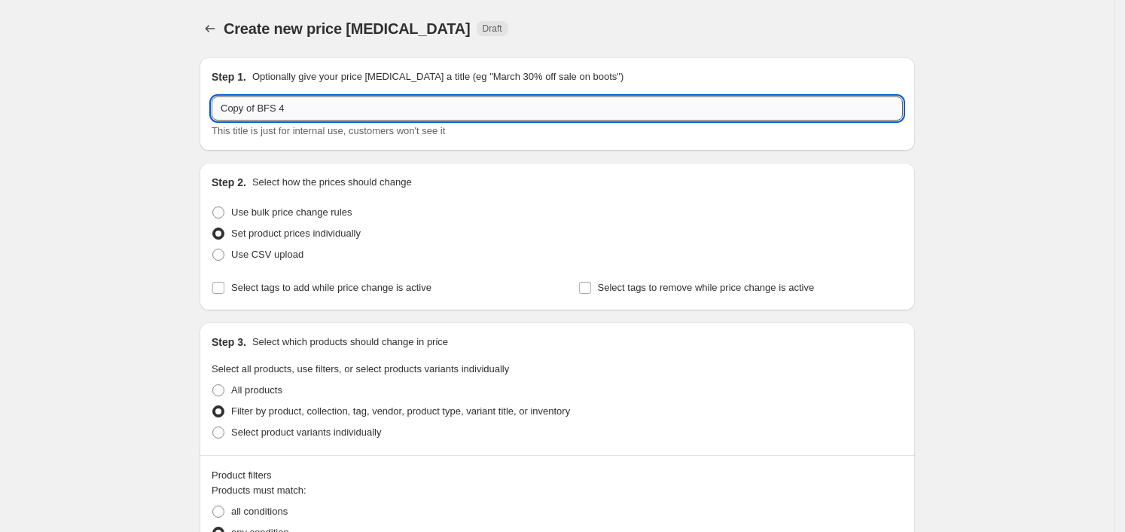
click at [411, 117] on input "Copy of BFS 4" at bounding box center [557, 108] width 691 height 24
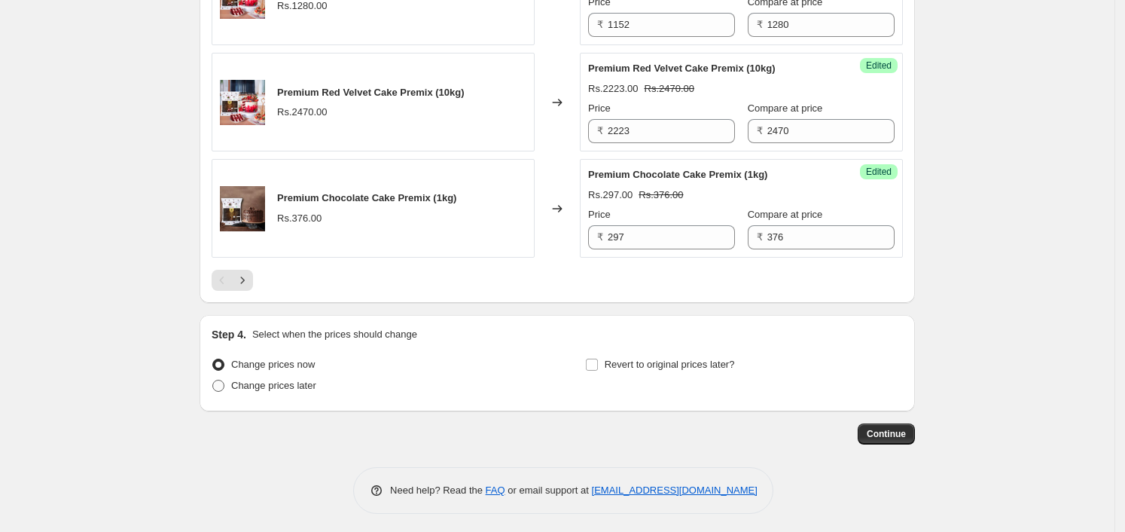
type input "BFS 4"
click at [288, 380] on span "Change prices later" at bounding box center [273, 384] width 85 height 11
click at [213, 380] on input "Change prices later" at bounding box center [212, 379] width 1 height 1
radio input "true"
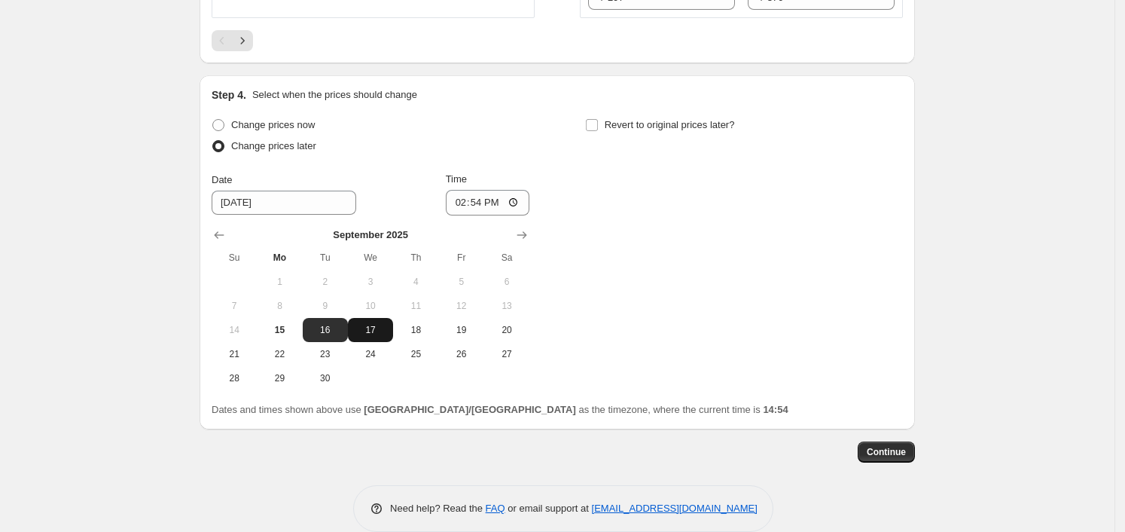
scroll to position [3094, 0]
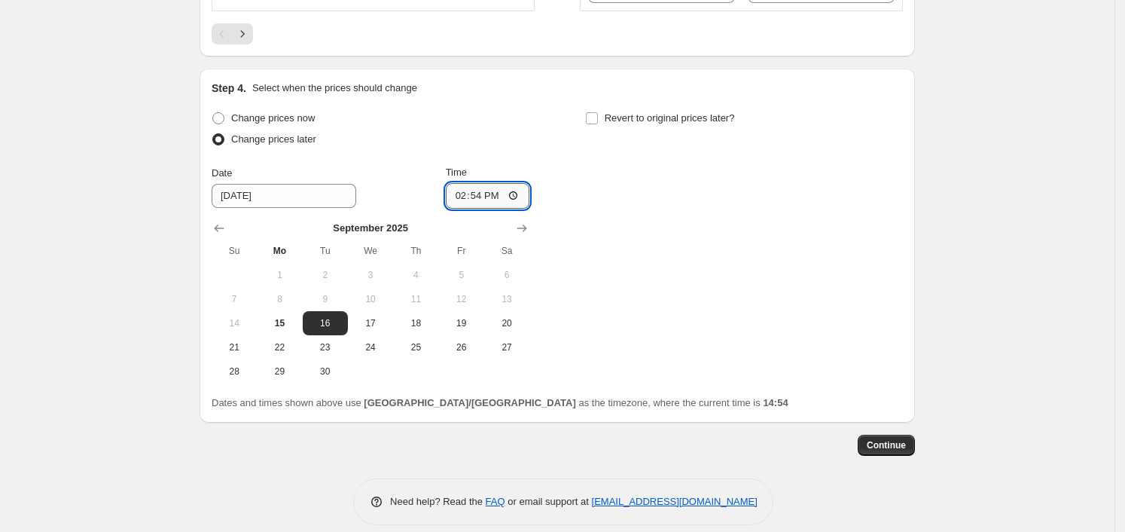
click at [502, 192] on input "14:54" at bounding box center [488, 196] width 84 height 26
click at [516, 190] on input "14:54" at bounding box center [488, 196] width 84 height 26
click at [668, 288] on div "Change prices now Change prices later Date [DATE] Time 00:54 [DATE] Su Mo Tu We…" at bounding box center [557, 246] width 691 height 276
click at [516, 195] on input "00:54" at bounding box center [488, 196] width 84 height 26
type input "00:00"
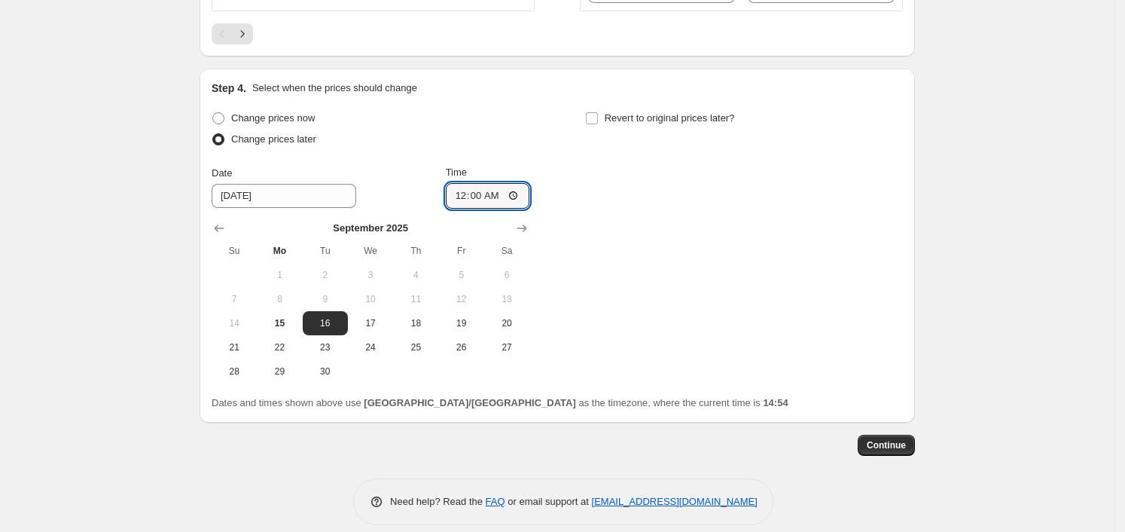
click at [681, 303] on div "Change prices now Change prices later Date [DATE] Time 00:00 [DATE] Su Mo Tu We…" at bounding box center [557, 246] width 691 height 276
click at [893, 443] on span "Continue" at bounding box center [886, 445] width 39 height 12
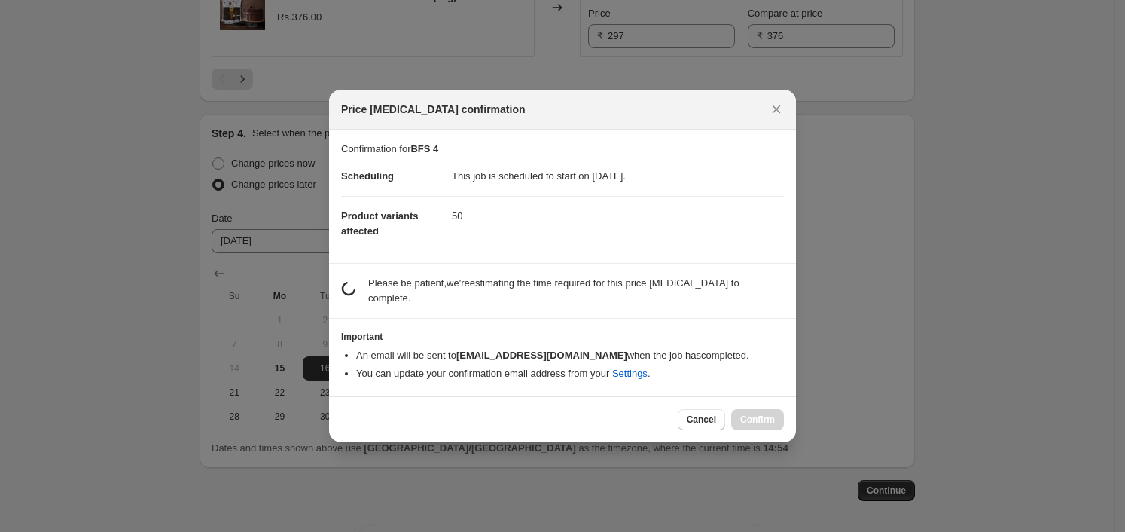
scroll to position [0, 0]
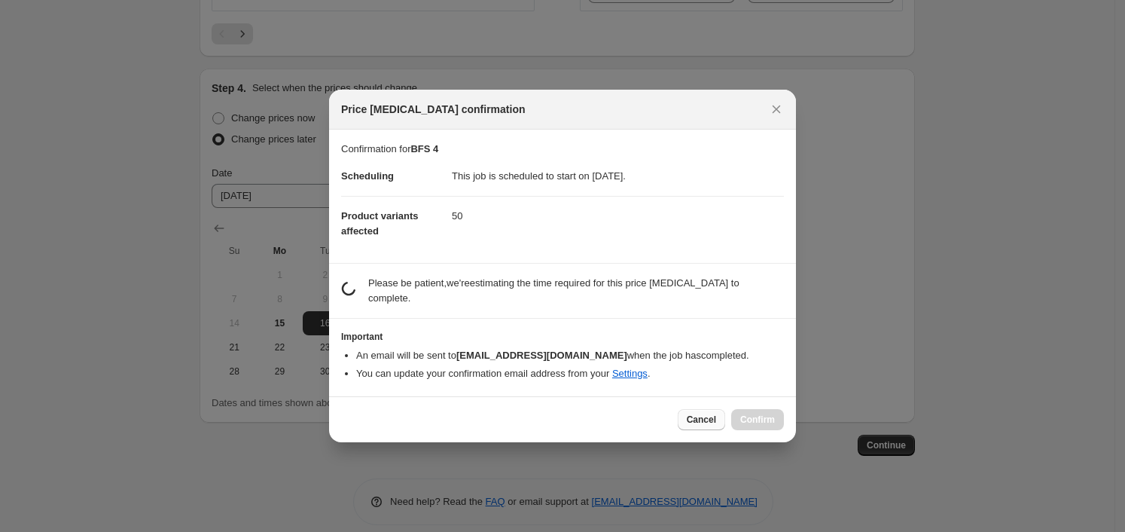
click at [708, 416] on span "Cancel" at bounding box center [701, 419] width 29 height 12
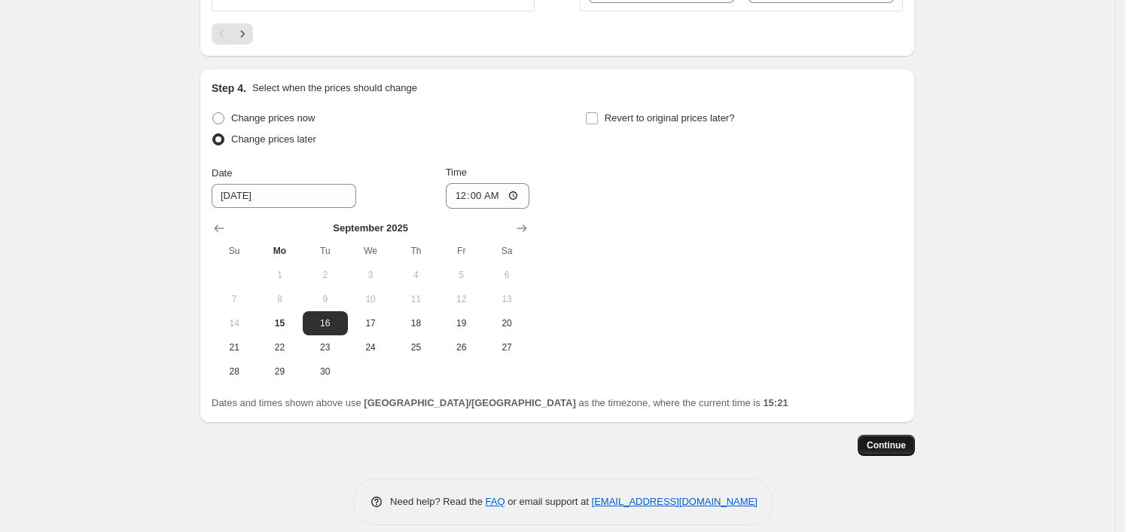
click at [890, 440] on span "Continue" at bounding box center [886, 445] width 39 height 12
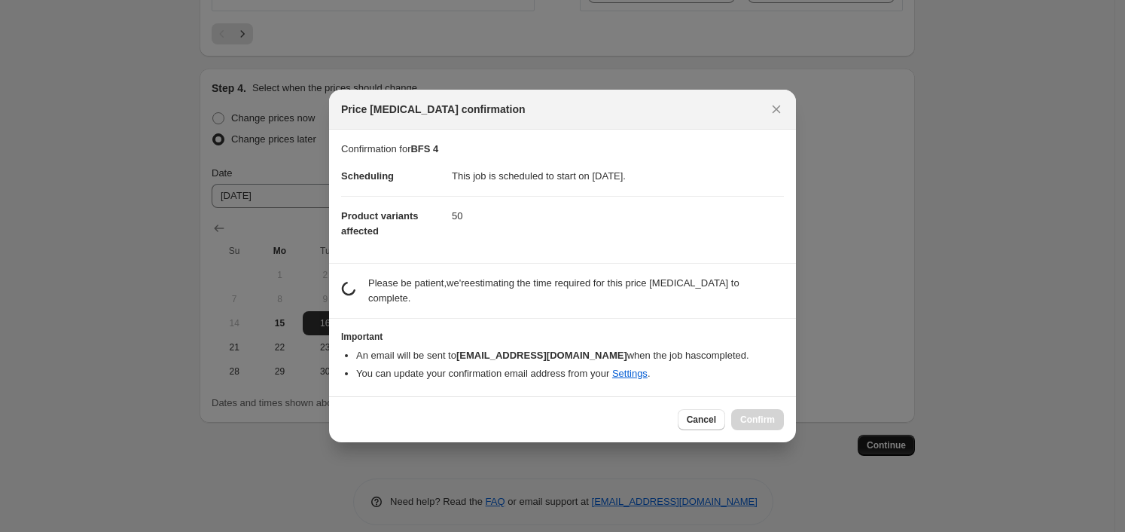
scroll to position [0, 0]
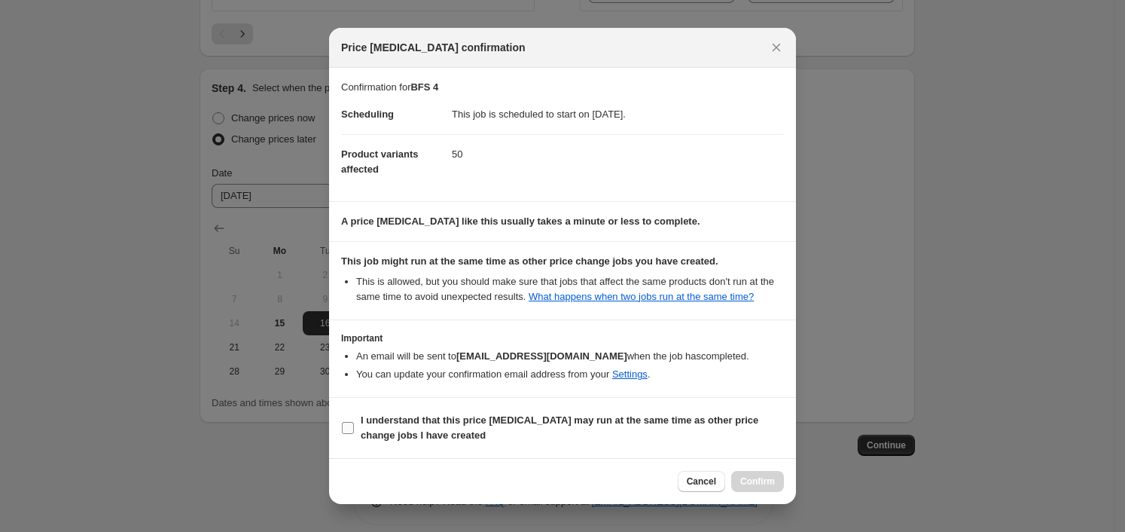
click at [479, 414] on b "I understand that this price [MEDICAL_DATA] may run at the same time as other p…" at bounding box center [560, 427] width 398 height 26
click at [354, 422] on input "I understand that this price [MEDICAL_DATA] may run at the same time as other p…" at bounding box center [348, 428] width 12 height 12
checkbox input "true"
click at [748, 480] on span "Confirm" at bounding box center [757, 481] width 35 height 12
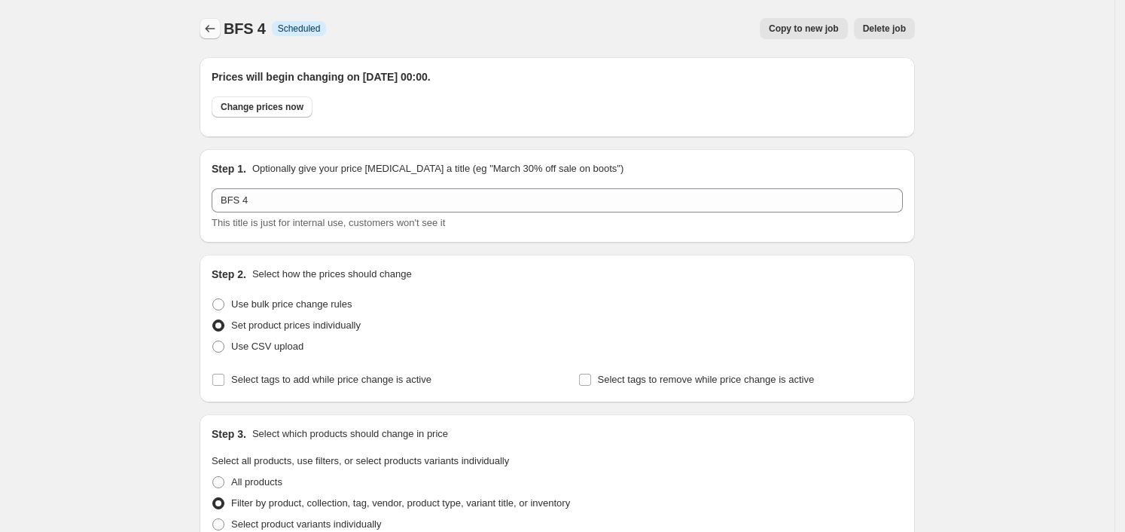
click at [212, 24] on icon "Price change jobs" at bounding box center [210, 28] width 15 height 15
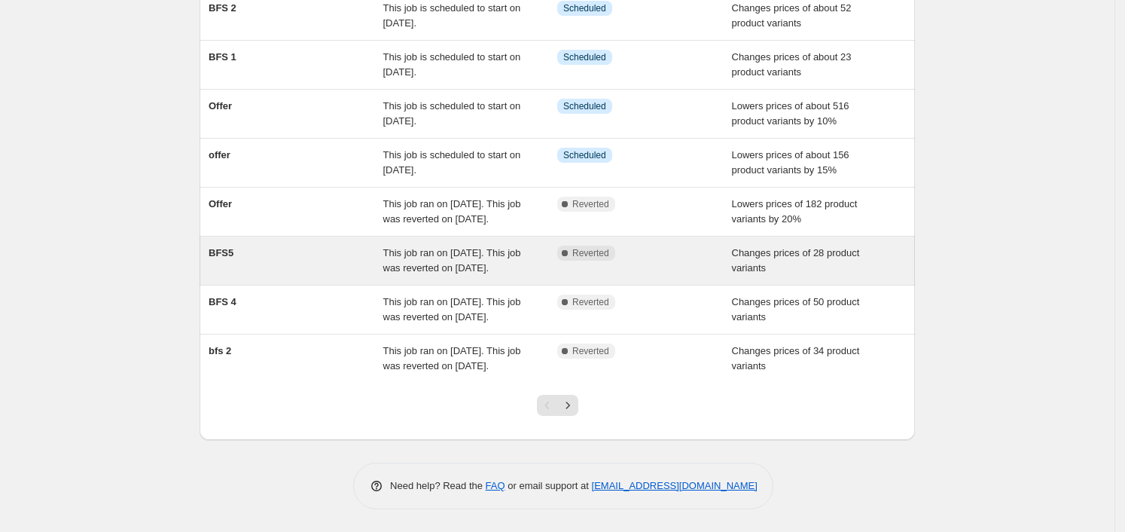
scroll to position [301, 0]
click at [221, 247] on span "BFS5" at bounding box center [221, 252] width 25 height 11
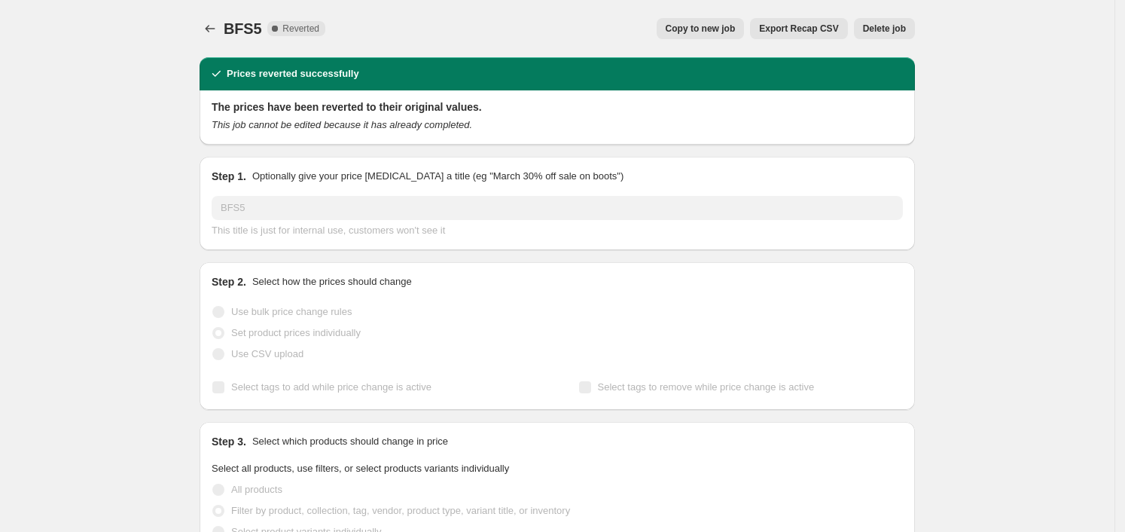
click at [698, 38] on button "Copy to new job" at bounding box center [701, 28] width 88 height 21
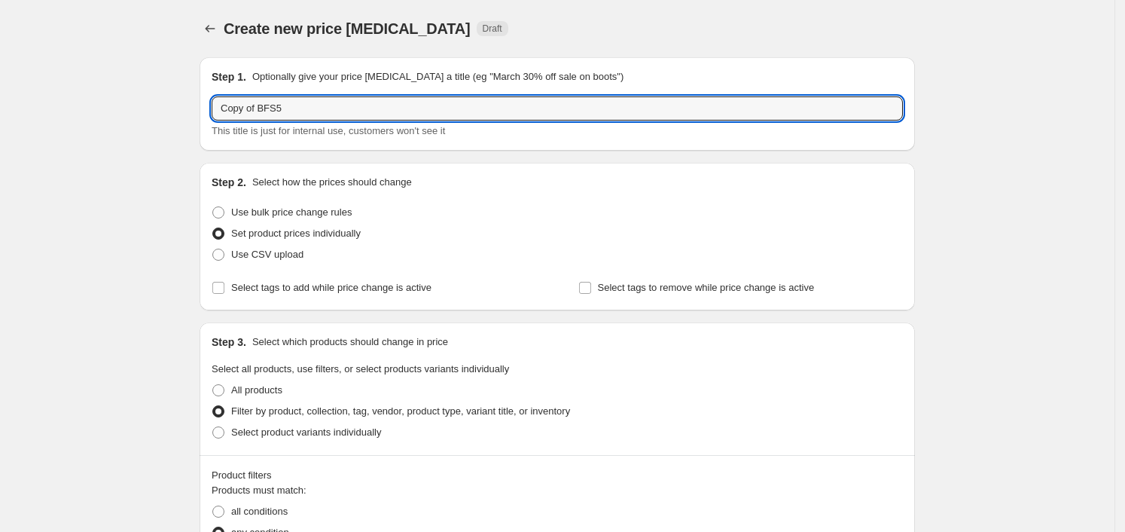
drag, startPoint x: 259, startPoint y: 114, endPoint x: 129, endPoint y: 120, distance: 129.6
click at [242, 107] on input "BFS5" at bounding box center [557, 108] width 691 height 24
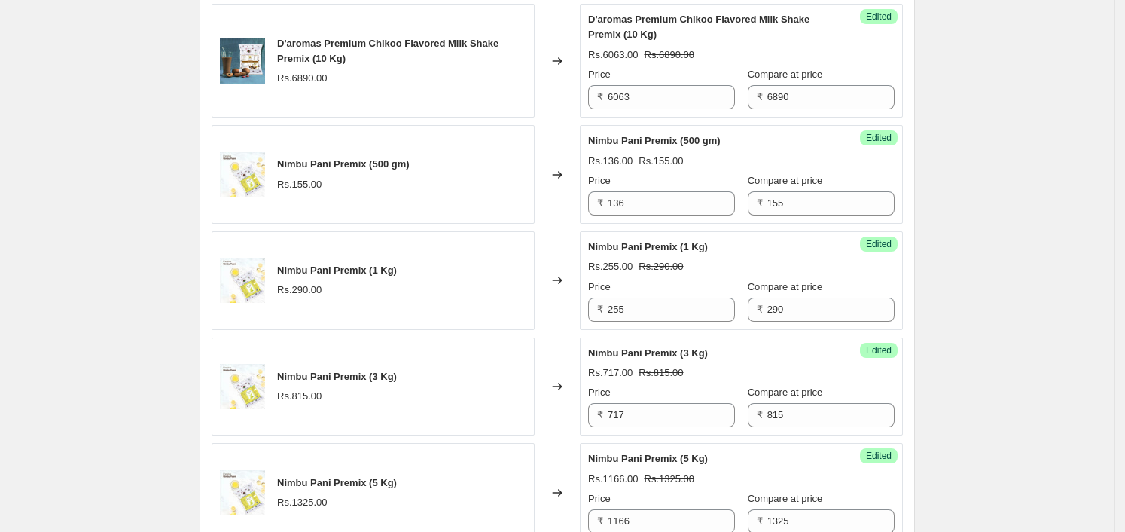
scroll to position [2800, 0]
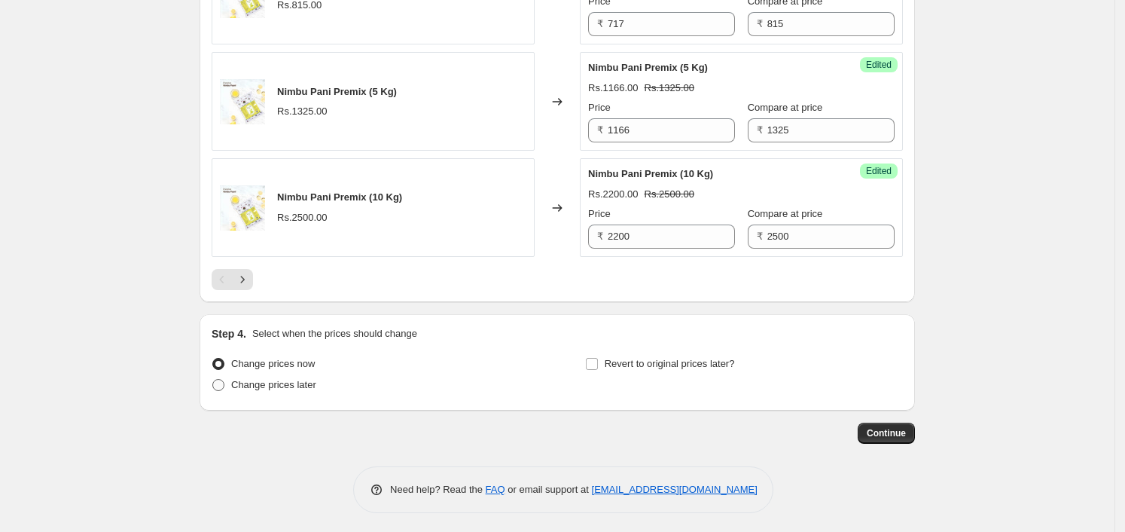
type input "BFS 5"
click at [267, 380] on span "Change prices later" at bounding box center [273, 384] width 85 height 11
click at [213, 379] on input "Change prices later" at bounding box center [212, 379] width 1 height 1
radio input "true"
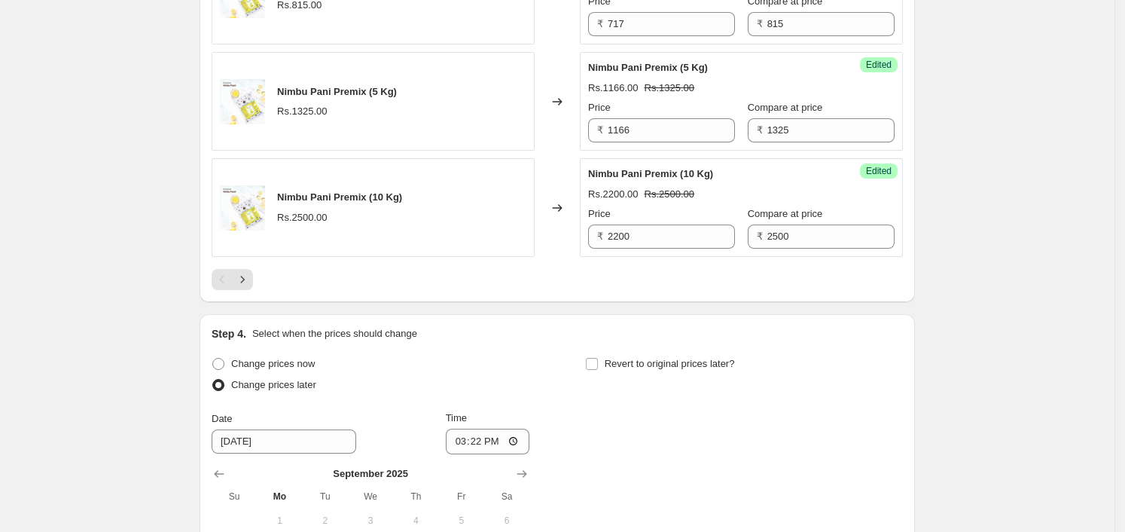
click at [440, 388] on div "Change prices later" at bounding box center [371, 384] width 318 height 21
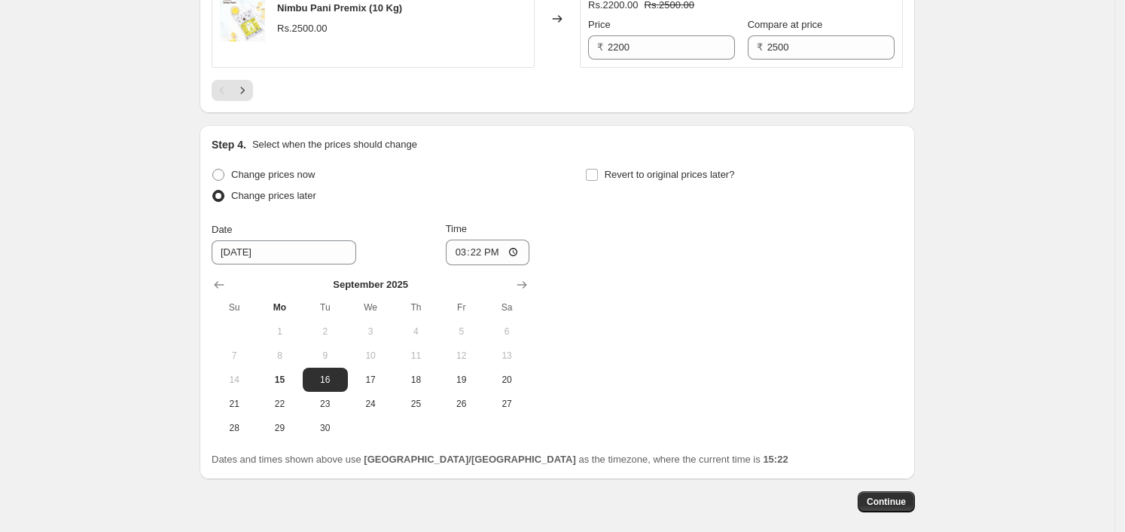
scroll to position [2995, 0]
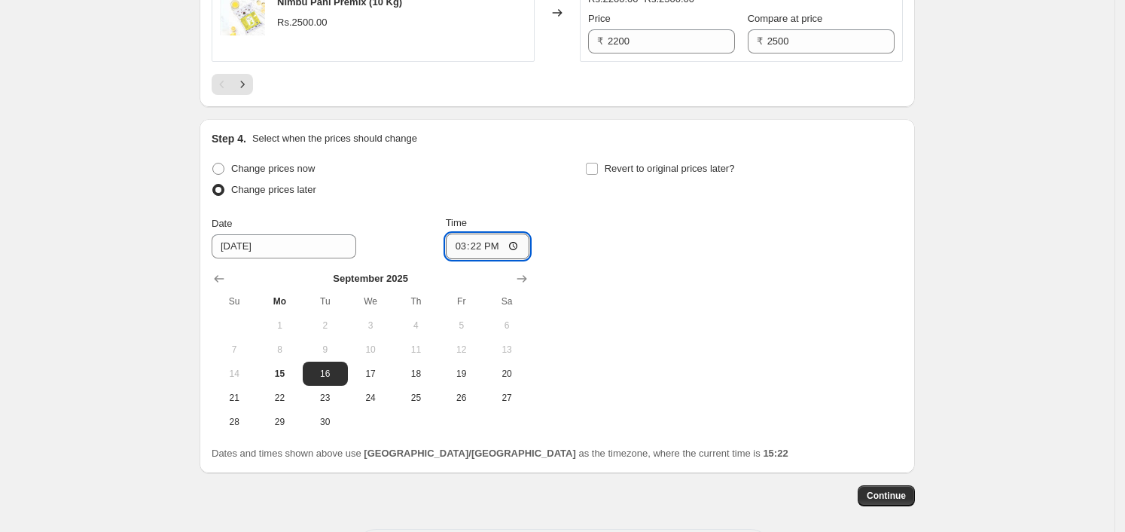
click at [514, 241] on input "15:22" at bounding box center [488, 246] width 84 height 26
type input "00:00"
click at [721, 343] on div "Change prices now Change prices later Date [DATE] Time 00:00 [DATE] Su Mo Tu We…" at bounding box center [557, 296] width 691 height 276
click at [885, 491] on span "Continue" at bounding box center [886, 495] width 39 height 12
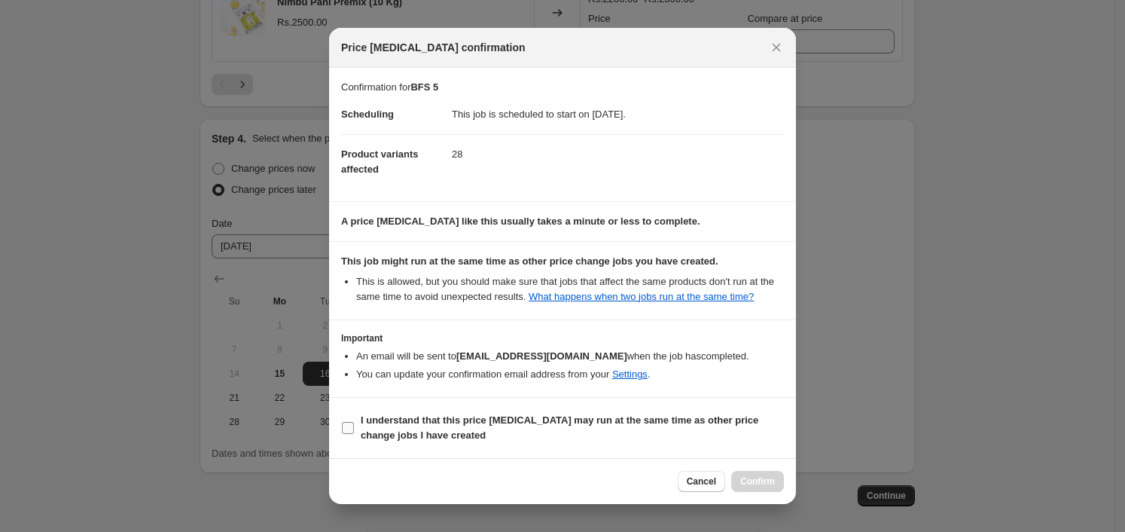
click at [398, 425] on b "I understand that this price [MEDICAL_DATA] may run at the same time as other p…" at bounding box center [560, 427] width 398 height 26
click at [354, 425] on input "I understand that this price [MEDICAL_DATA] may run at the same time as other p…" at bounding box center [348, 428] width 12 height 12
checkbox input "true"
click at [756, 478] on span "Confirm" at bounding box center [757, 481] width 35 height 12
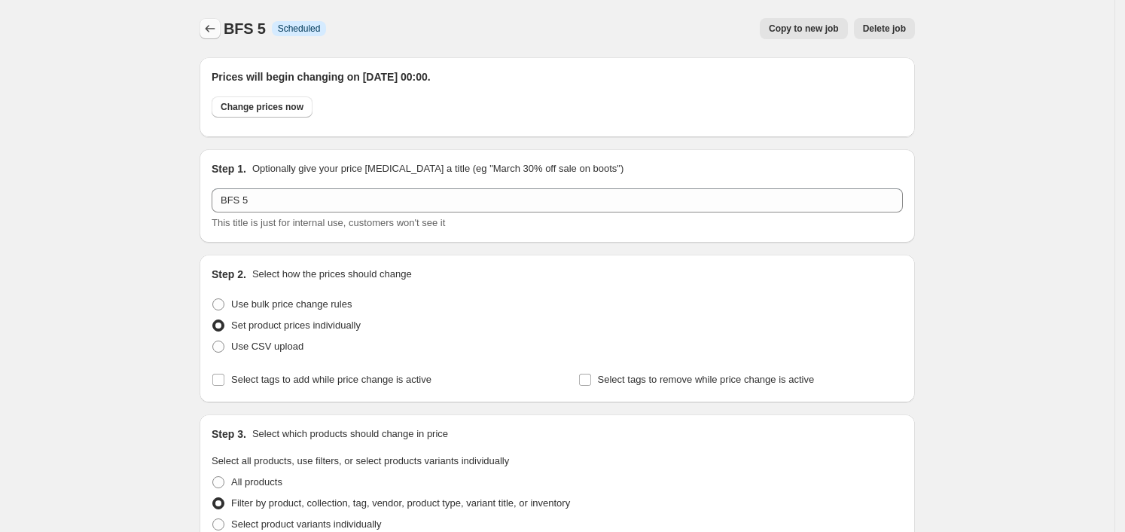
click at [221, 32] on button "Price change jobs" at bounding box center [210, 28] width 21 height 21
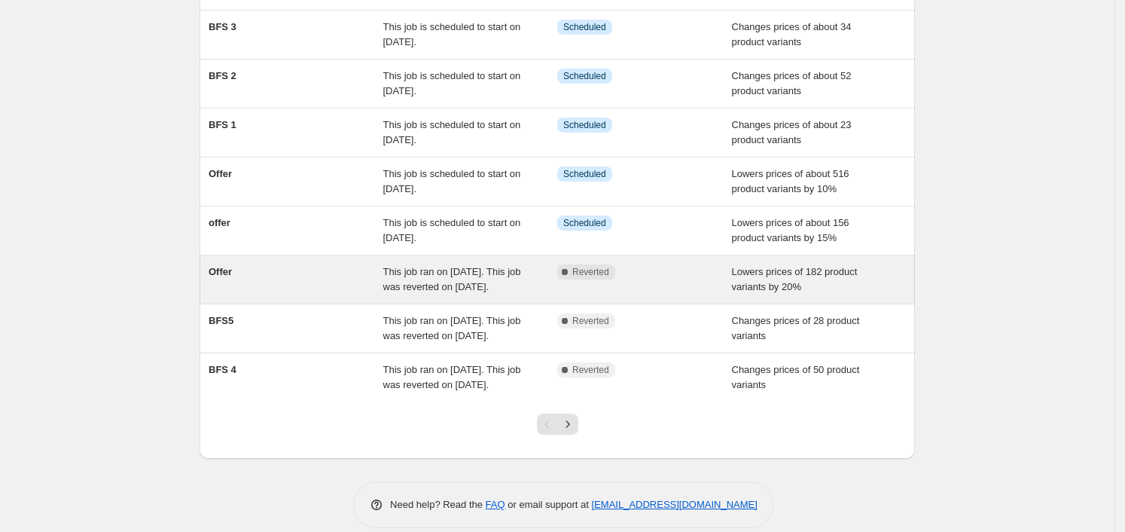
scroll to position [226, 0]
click at [635, 276] on div "Complete Reverted" at bounding box center [633, 271] width 152 height 15
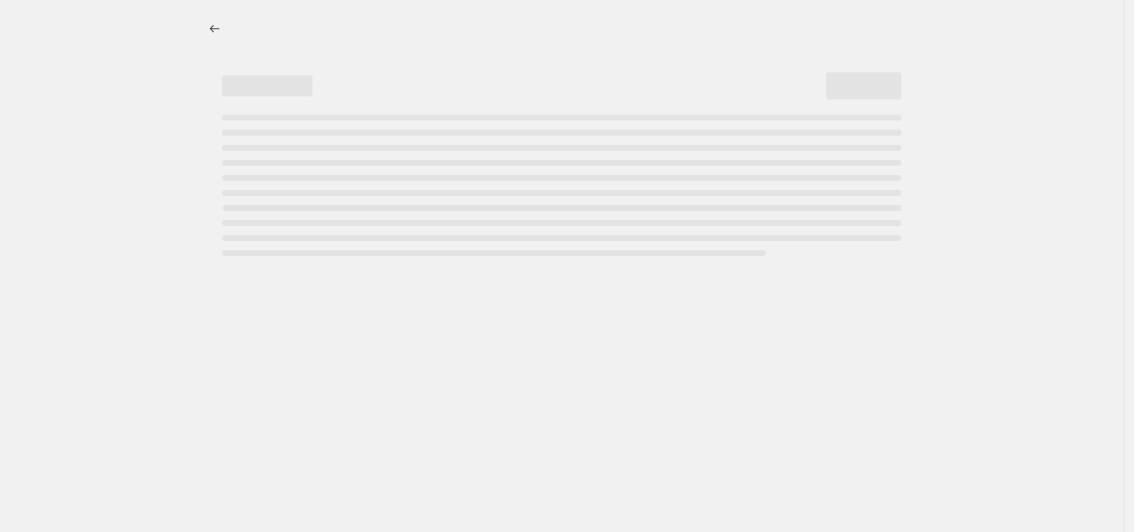
select select "percentage"
select select "collection"
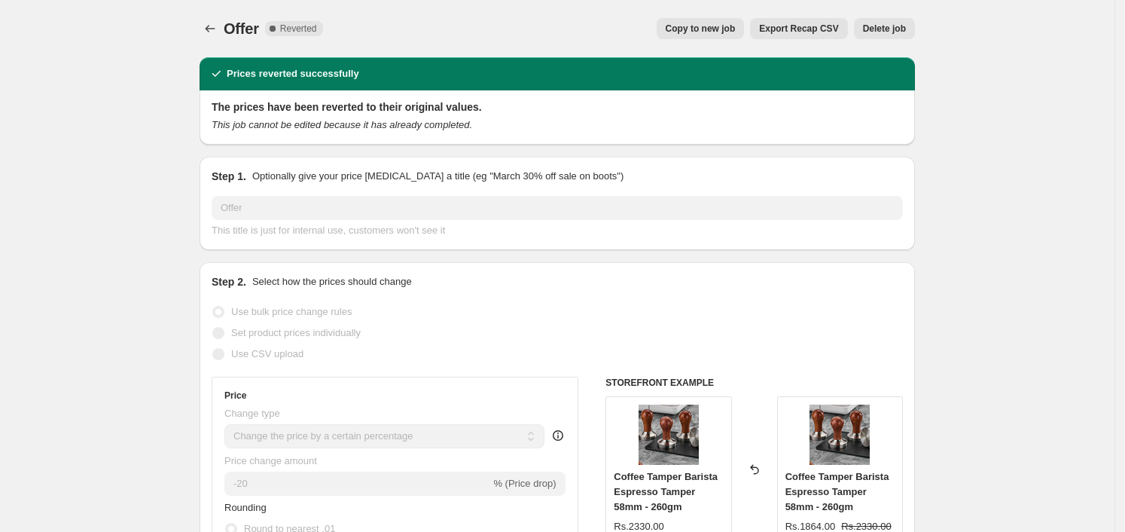
click at [719, 13] on div "Offer. This page is ready Offer Complete Reverted Copy to new job Export Recap …" at bounding box center [557, 28] width 715 height 57
click at [708, 39] on div "Offer. This page is ready Offer Complete Reverted Copy to new job Export Recap …" at bounding box center [557, 28] width 715 height 57
click at [726, 35] on button "Copy to new job" at bounding box center [701, 28] width 88 height 21
select select "percentage"
select select "collection"
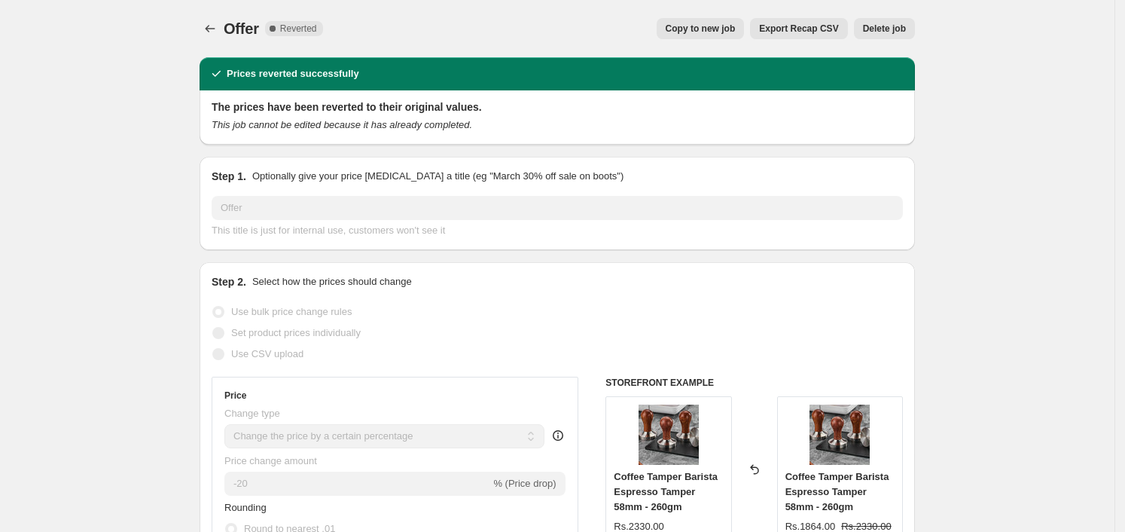
select select "collection"
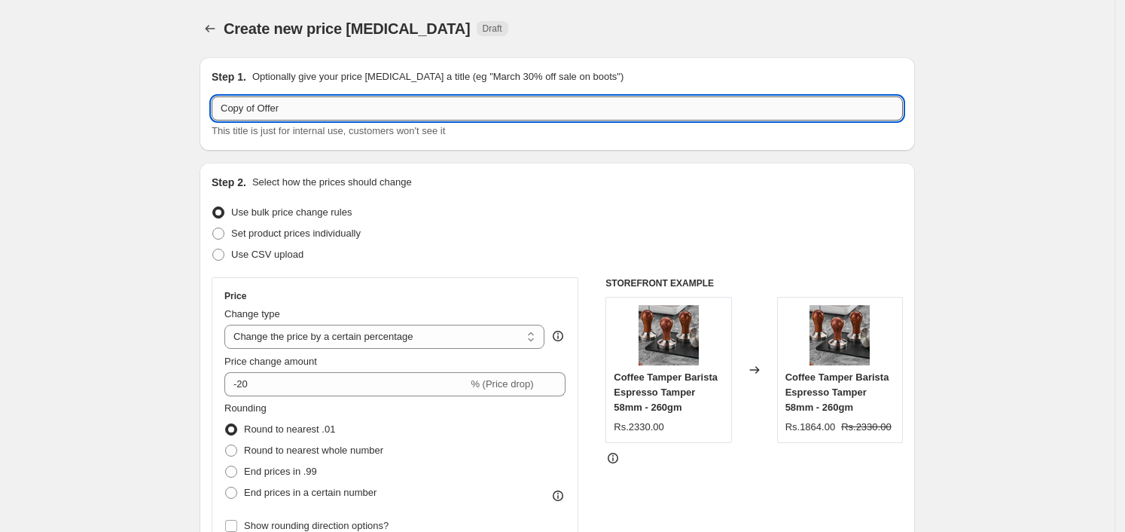
click at [284, 106] on input "Copy of Offer" at bounding box center [557, 108] width 691 height 24
type input "BFS 6"
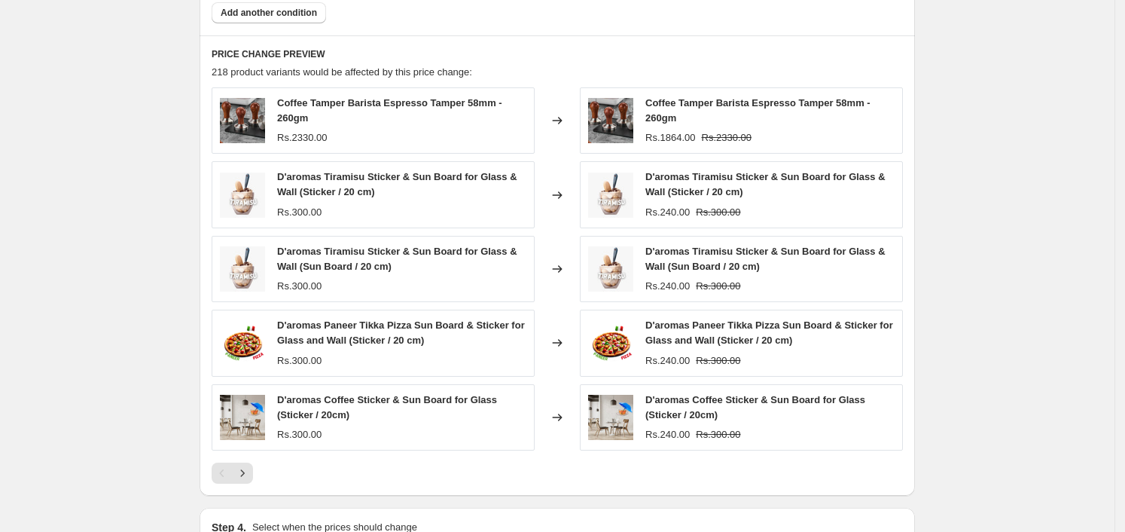
scroll to position [1265, 0]
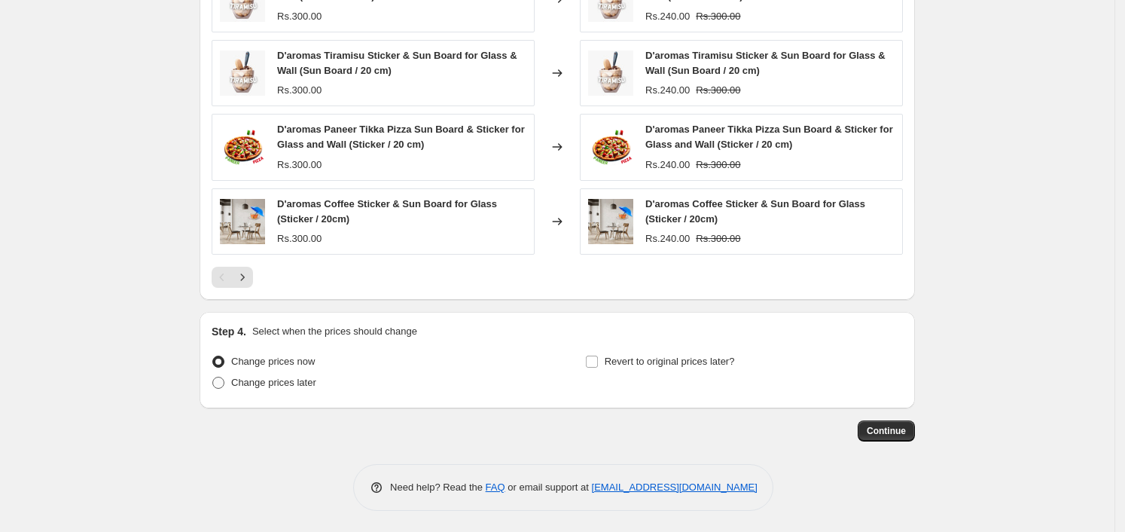
click at [303, 376] on span "Change prices later" at bounding box center [273, 381] width 85 height 11
click at [213, 376] on input "Change prices later" at bounding box center [212, 376] width 1 height 1
radio input "true"
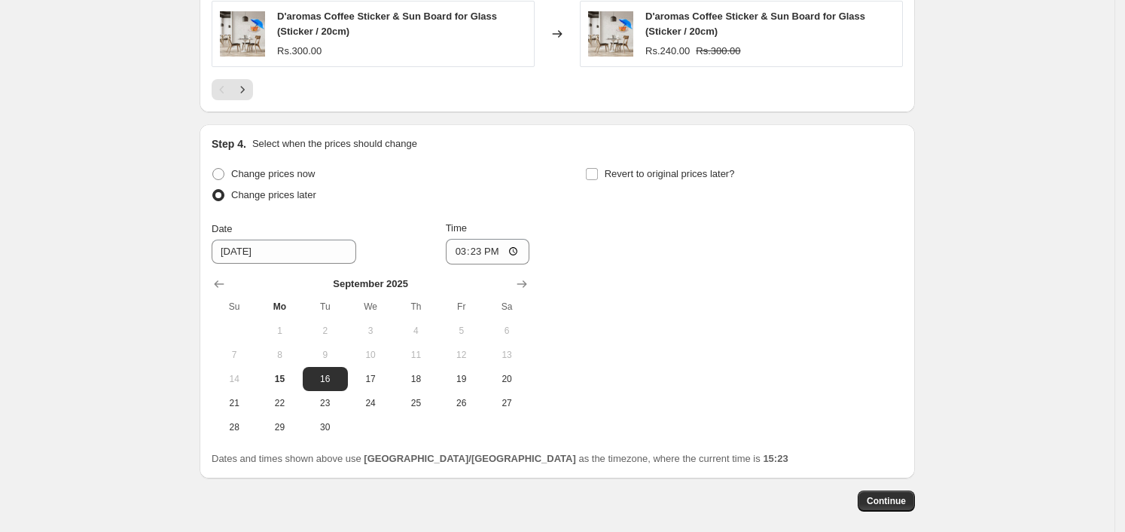
scroll to position [1453, 0]
click at [519, 251] on input "15:23" at bounding box center [488, 251] width 84 height 26
type input "00:00"
click at [641, 320] on div "Change prices now Change prices later Date [DATE] Time 00:00 [DATE] Su Mo Tu We…" at bounding box center [557, 301] width 691 height 276
click at [893, 495] on span "Continue" at bounding box center [886, 500] width 39 height 12
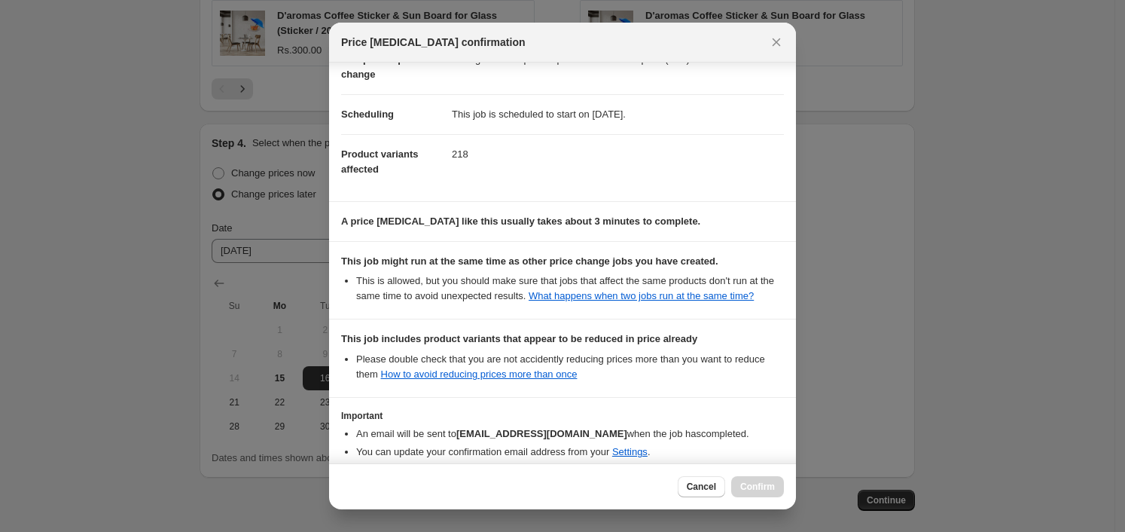
scroll to position [175, 0]
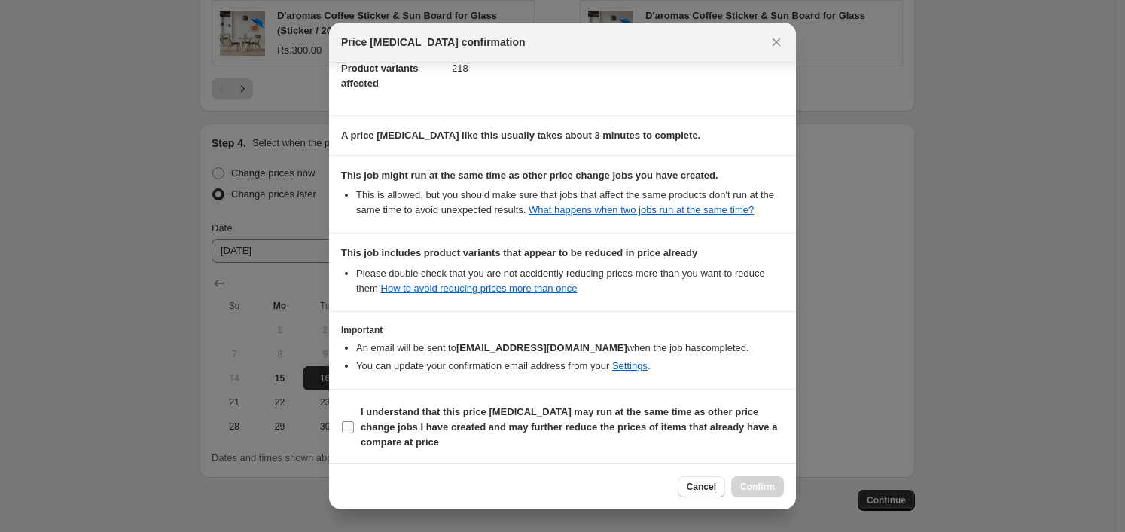
click at [399, 426] on b "I understand that this price [MEDICAL_DATA] may run at the same time as other p…" at bounding box center [569, 426] width 416 height 41
click at [354, 426] on input "I understand that this price [MEDICAL_DATA] may run at the same time as other p…" at bounding box center [348, 427] width 12 height 12
checkbox input "true"
click at [754, 492] on span "Confirm" at bounding box center [757, 486] width 35 height 12
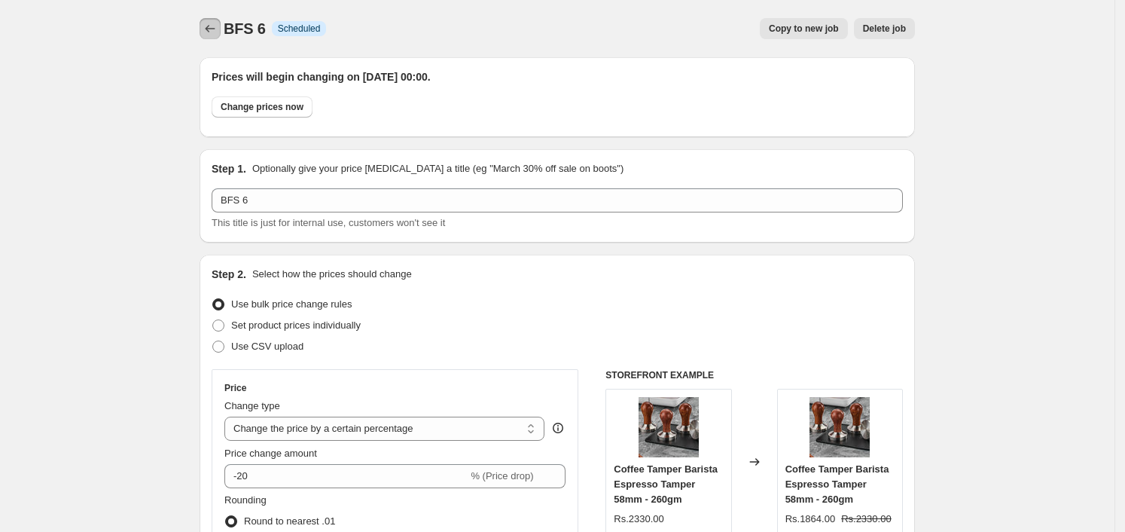
click at [205, 29] on button "Price change jobs" at bounding box center [210, 28] width 21 height 21
